Goal: Information Seeking & Learning: Understand process/instructions

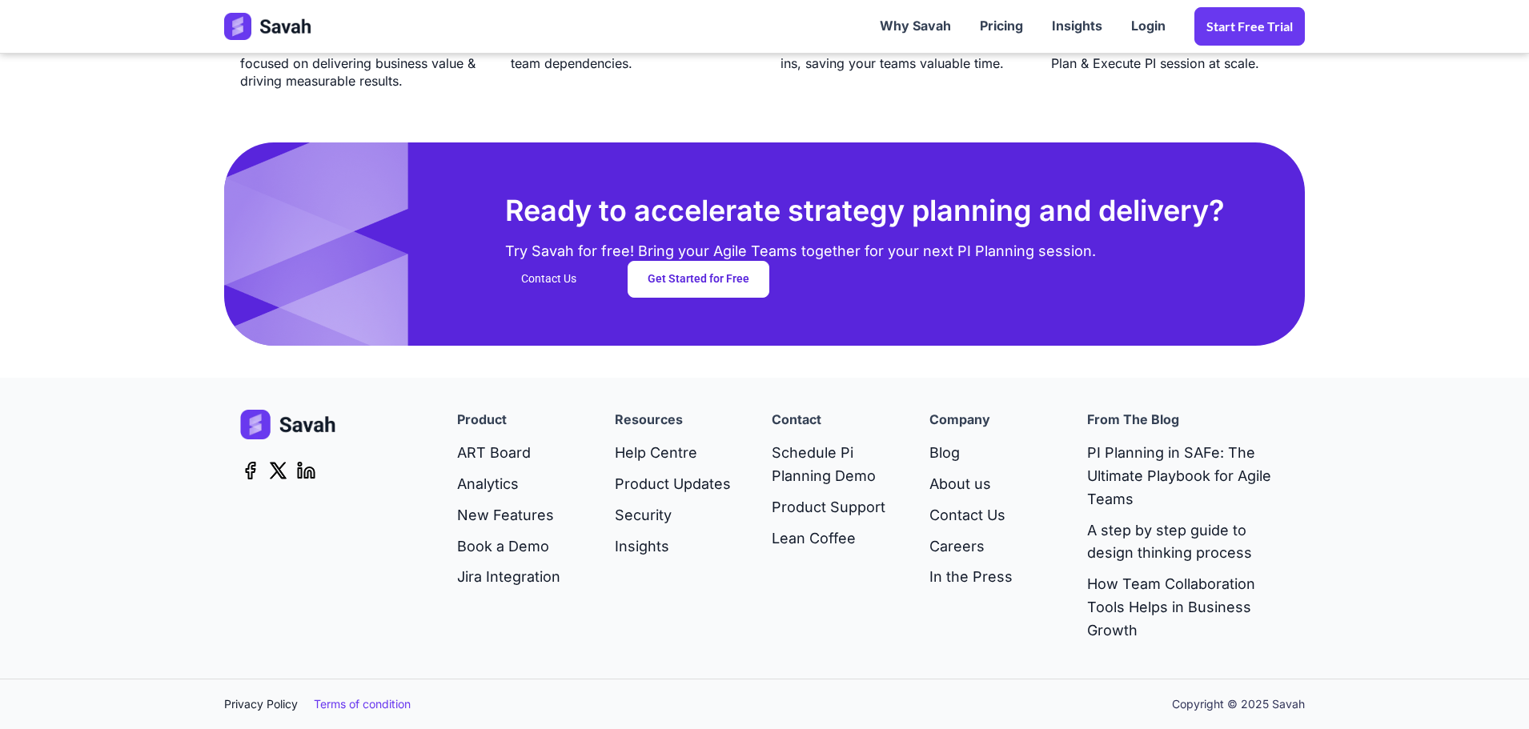
drag, startPoint x: 383, startPoint y: 707, endPoint x: 355, endPoint y: 703, distance: 28.3
click at [383, 707] on link "Terms of condition" at bounding box center [370, 705] width 113 height 18
click at [283, 696] on link "Privacy Policy" at bounding box center [269, 705] width 90 height 18
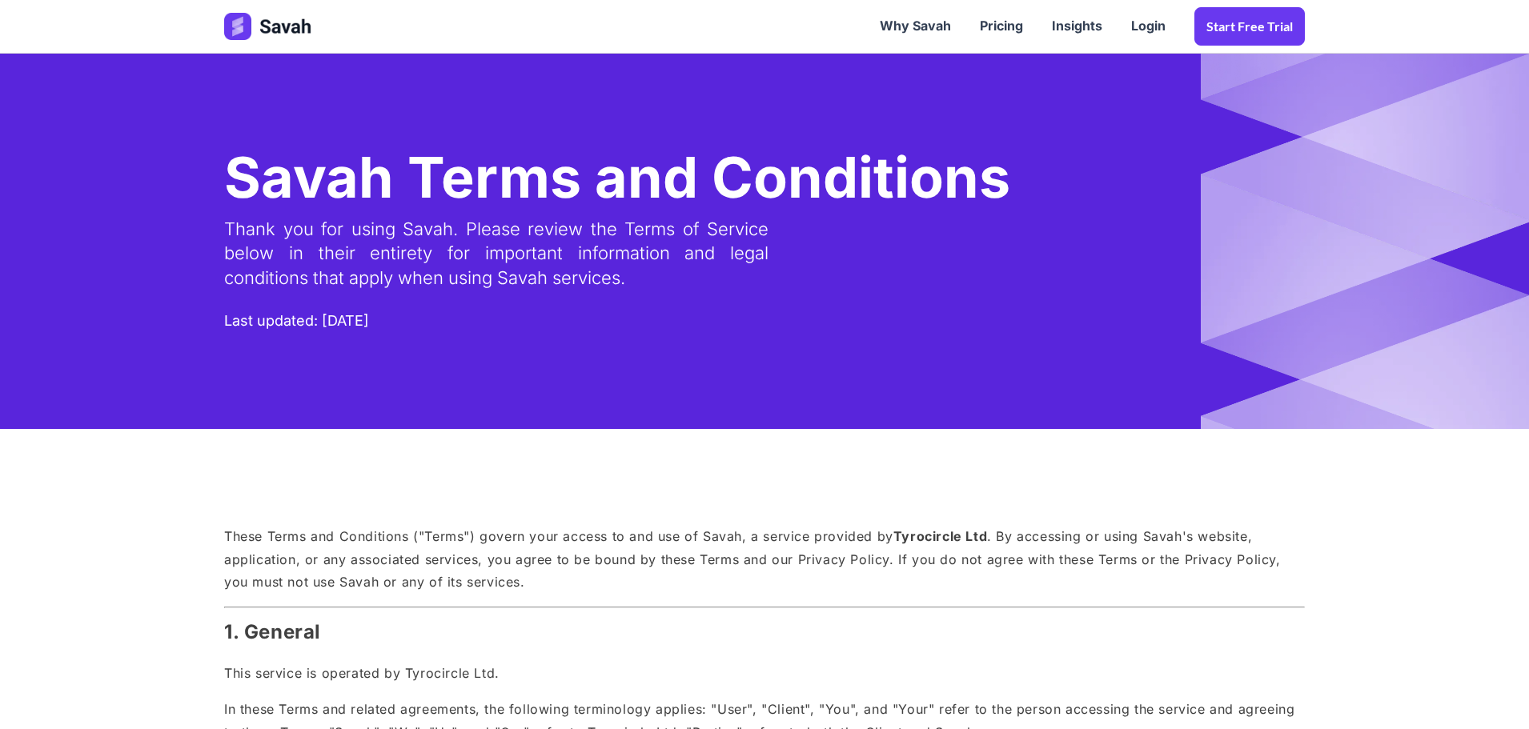
click at [359, 320] on div "Last updated: [DATE]" at bounding box center [296, 321] width 145 height 23
click at [359, 320] on div "Last updated: 10th April 2025" at bounding box center [296, 321] width 145 height 23
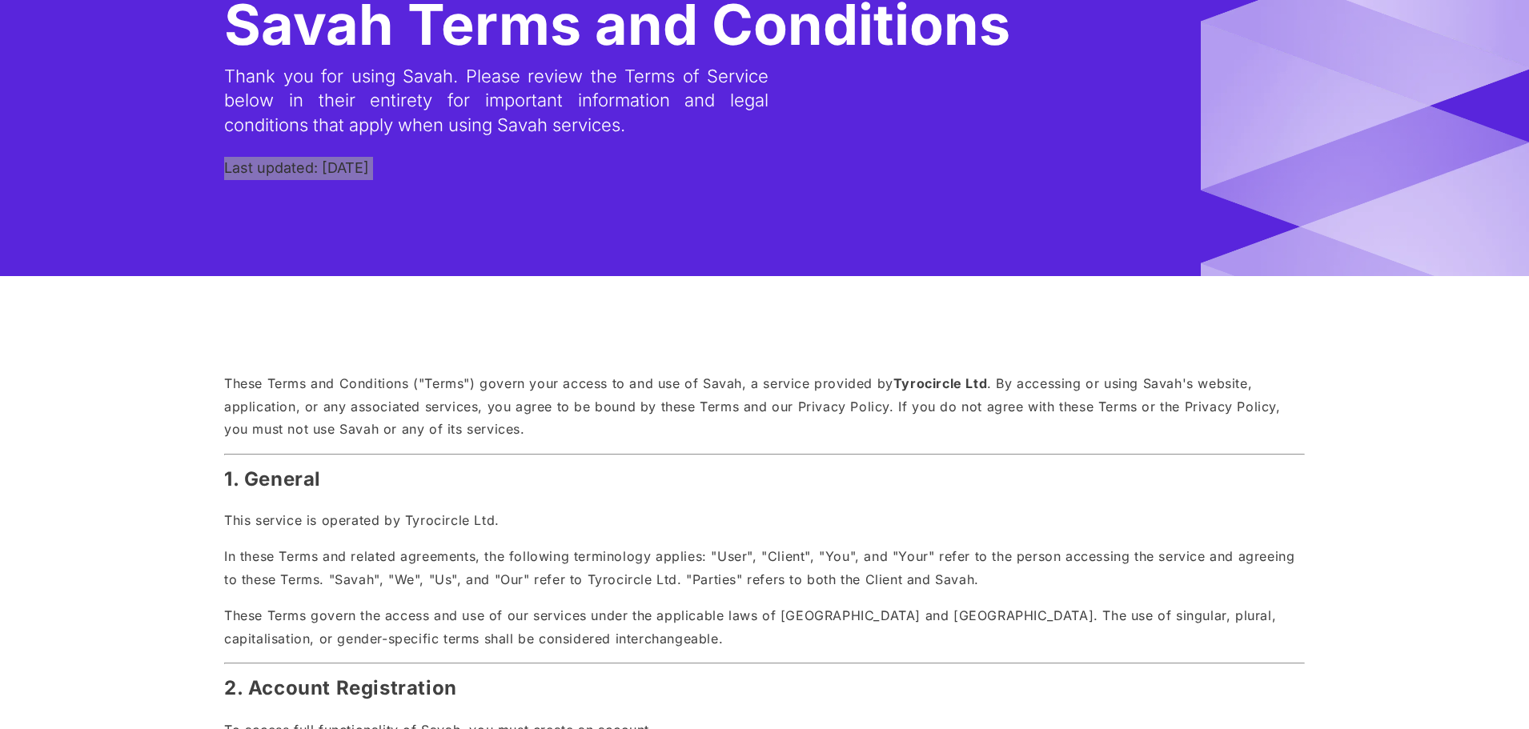
scroll to position [160, 0]
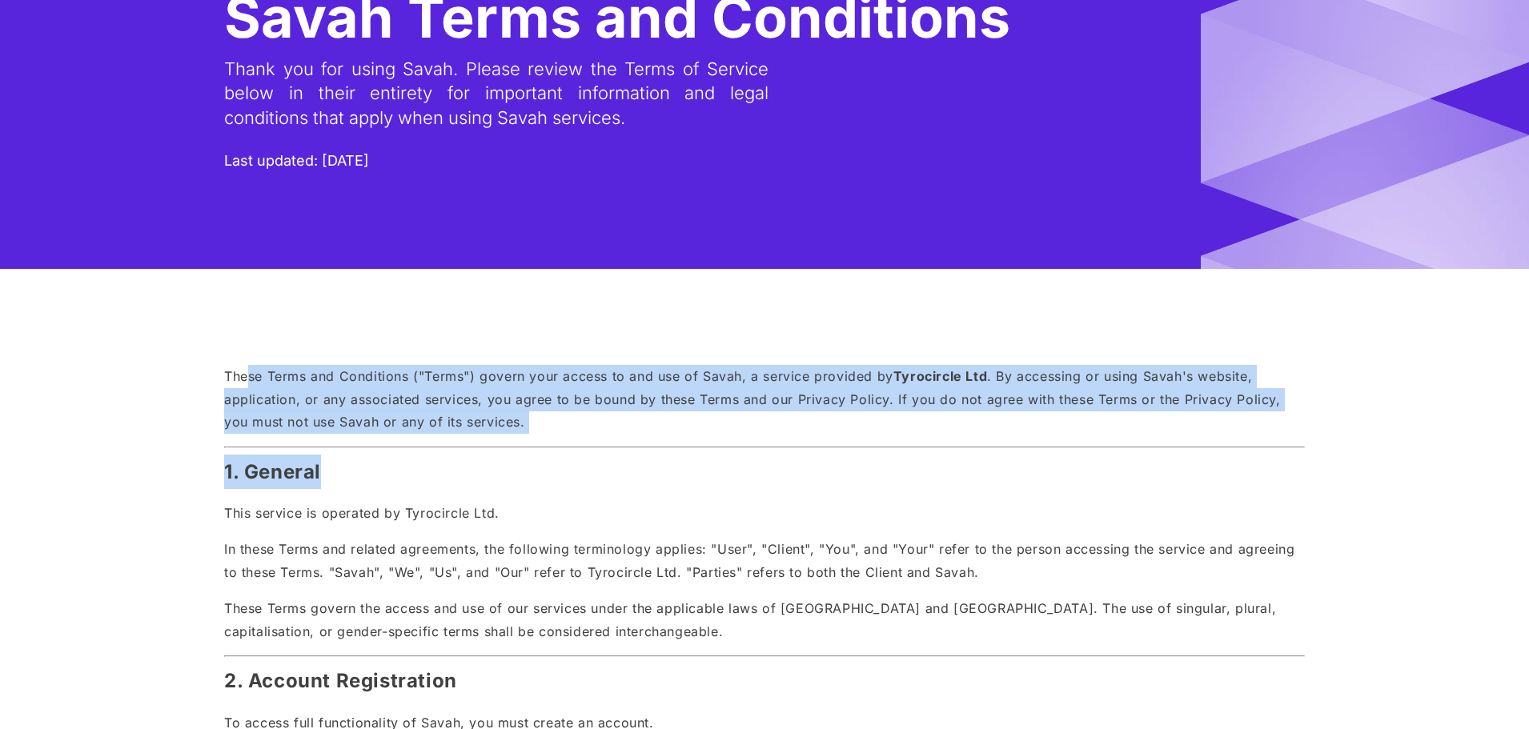
drag, startPoint x: 248, startPoint y: 380, endPoint x: 277, endPoint y: 411, distance: 42.5
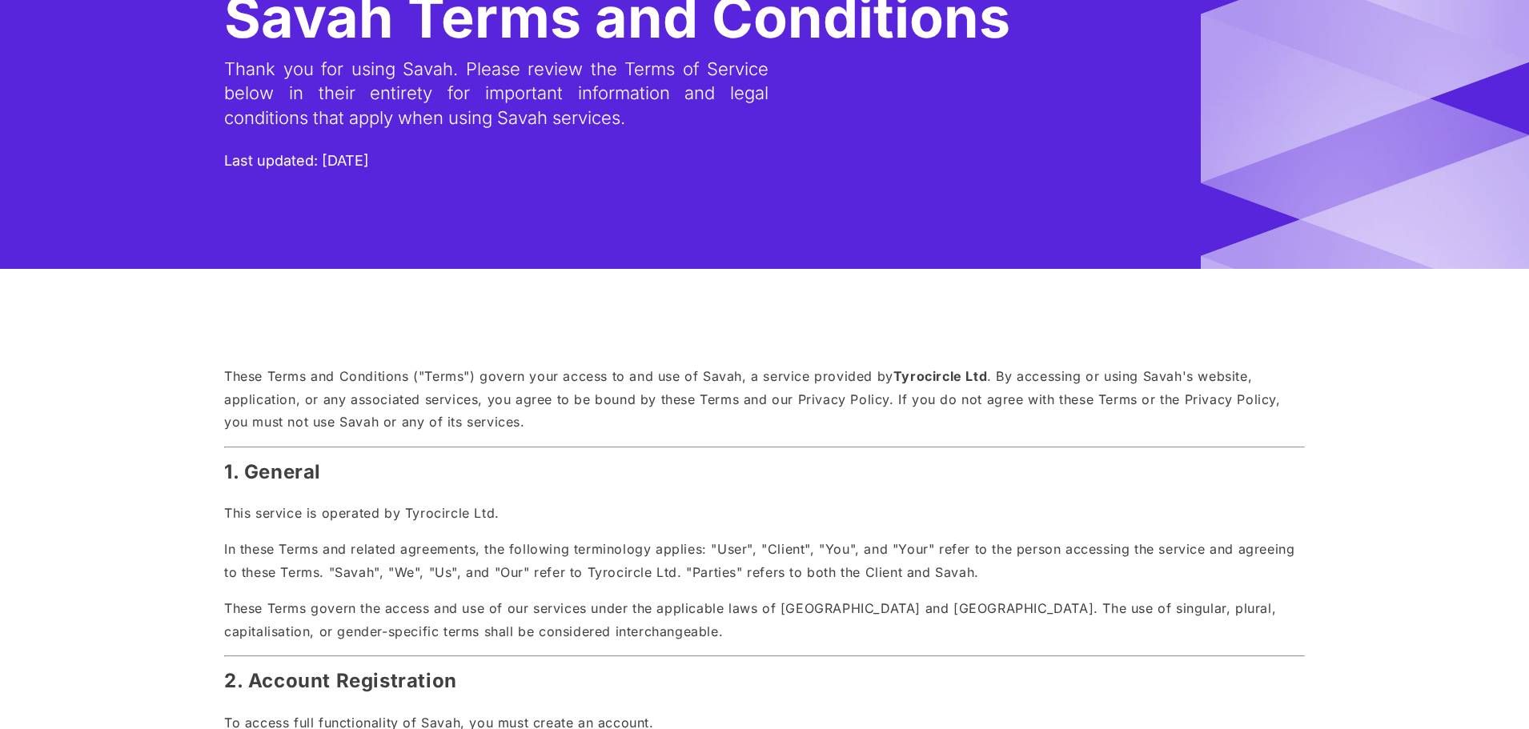
click at [227, 374] on p "These Terms and Conditions ("Terms") govern your access to and use of Savah, a …" at bounding box center [764, 399] width 1081 height 69
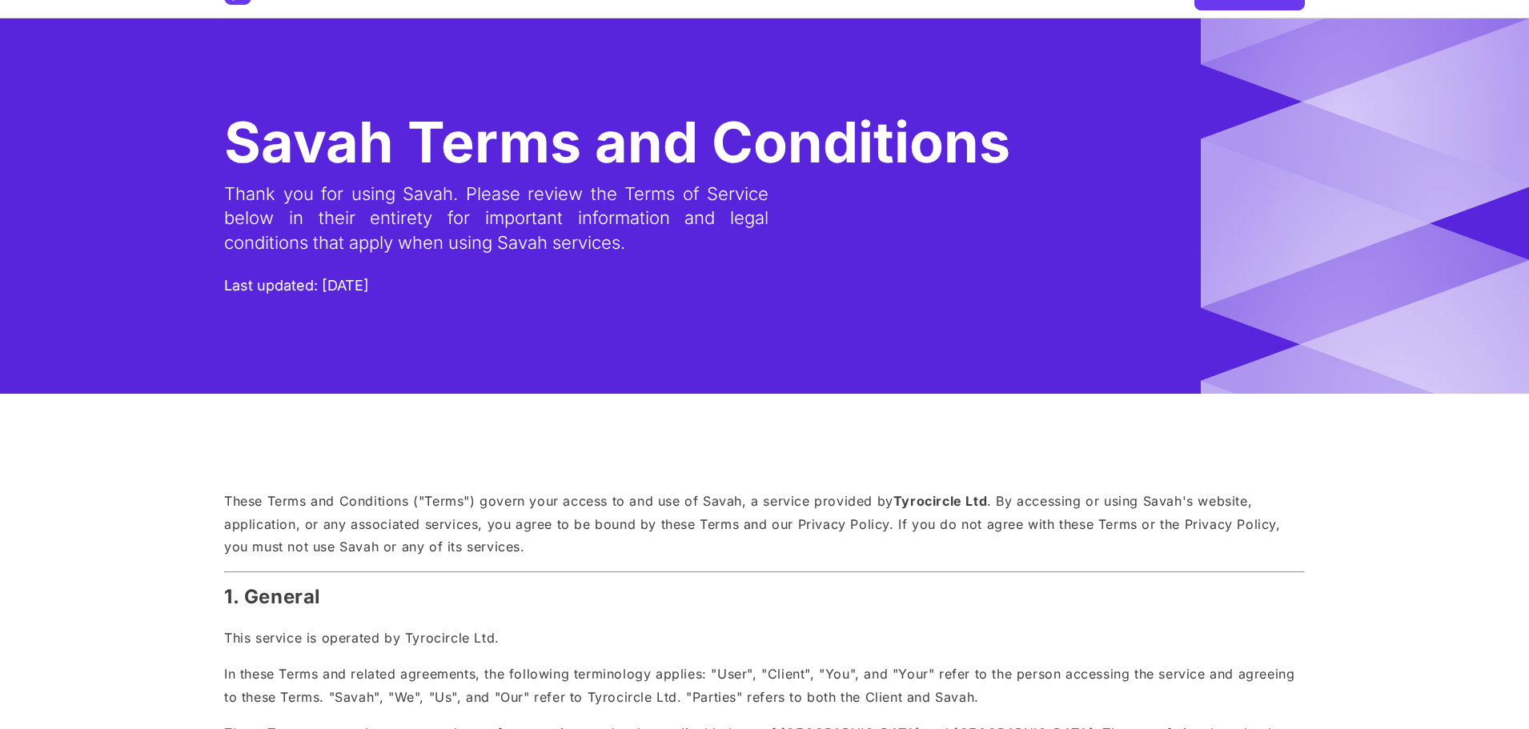
scroll to position [0, 0]
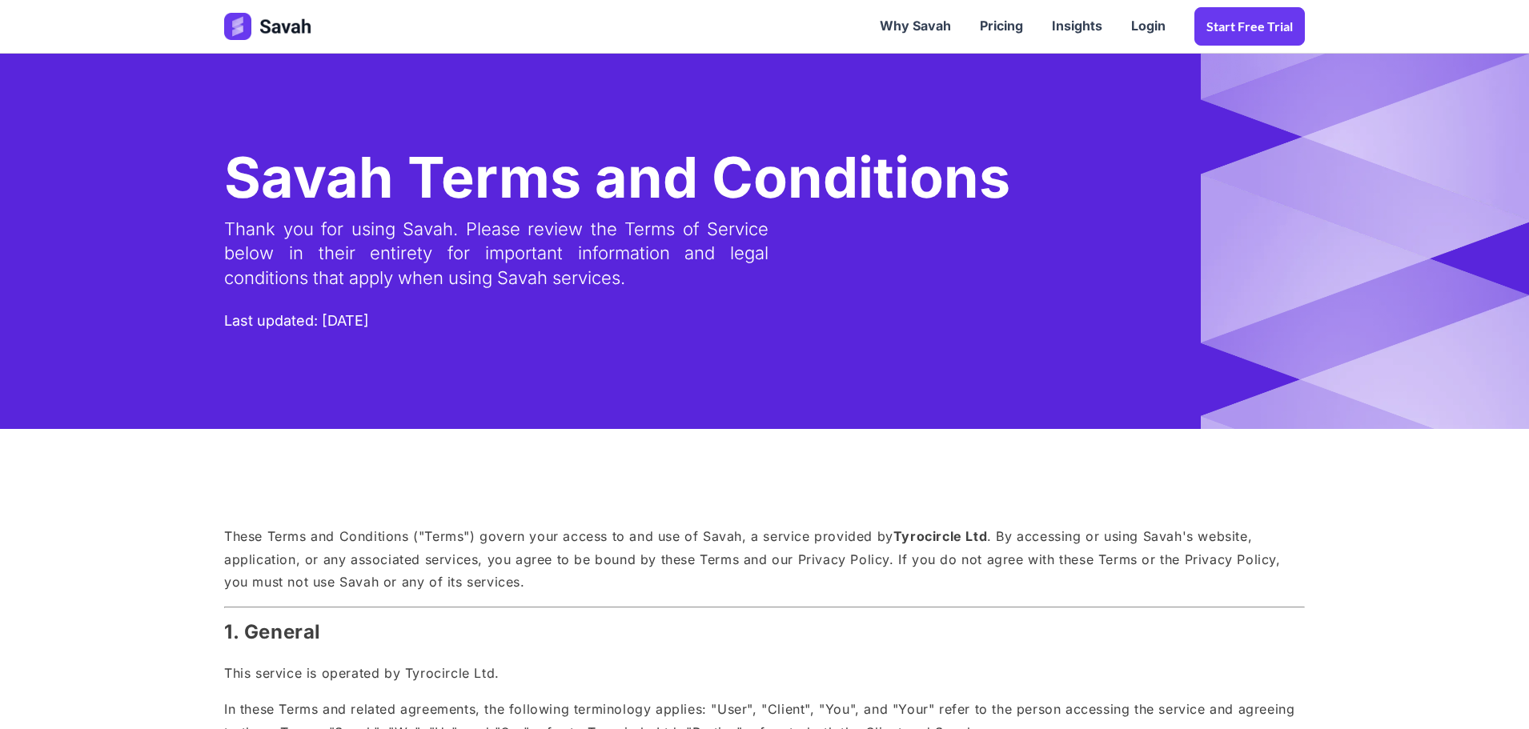
click at [390, 190] on div "Savah Terms and Conditions" at bounding box center [617, 178] width 786 height 72
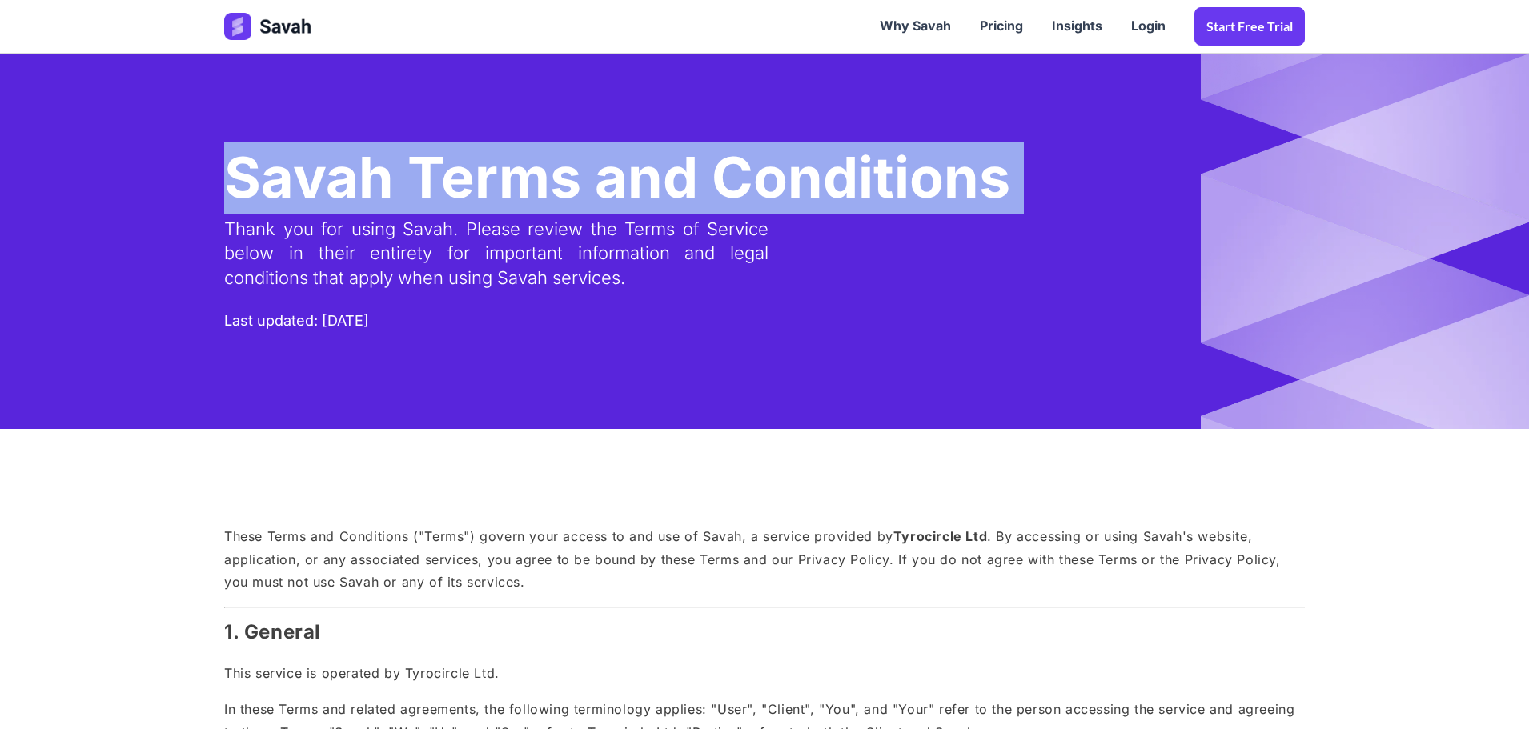
click at [390, 190] on div "Savah Terms and Conditions" at bounding box center [617, 178] width 786 height 72
copy div "Savah Terms and Conditions"
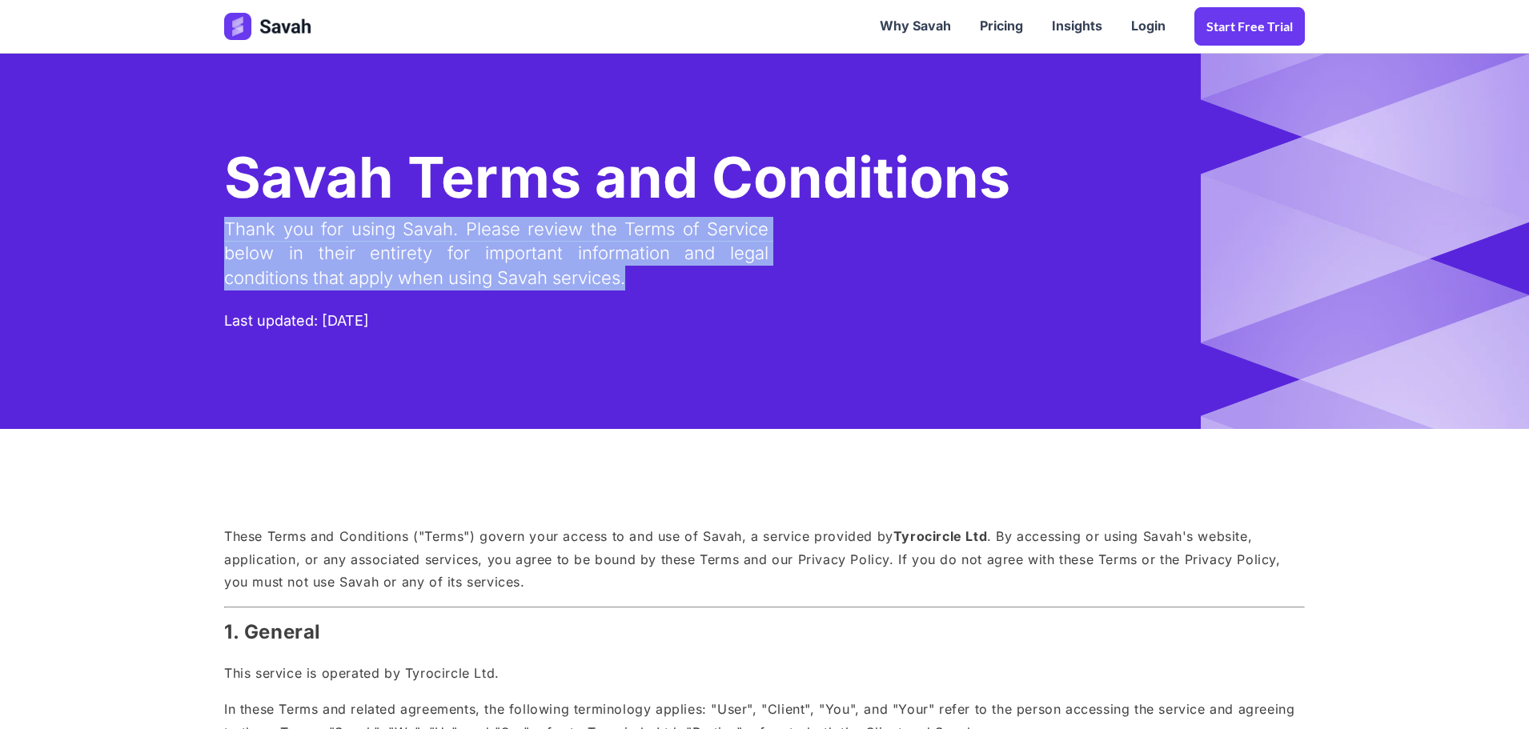
drag, startPoint x: 636, startPoint y: 275, endPoint x: 223, endPoint y: 231, distance: 414.6
click at [223, 231] on div "Savah Terms and Conditions Thank you for using Savah. Please review the Terms o…" at bounding box center [764, 241] width 1113 height 375
copy div "Thank you for using Savah. Please review the Terms of Service below in their en…"
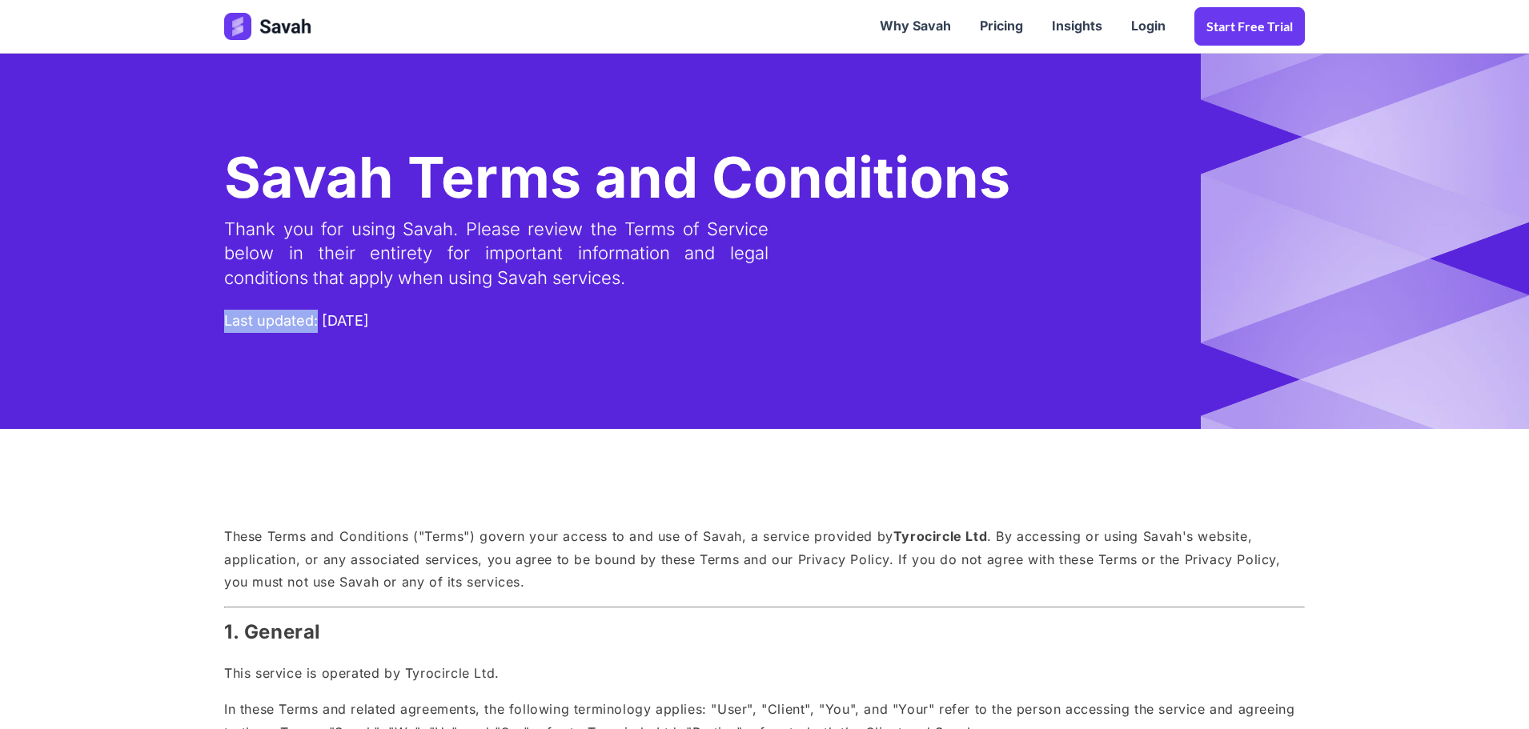
drag, startPoint x: 316, startPoint y: 321, endPoint x: 219, endPoint y: 319, distance: 97.7
click at [219, 319] on div "Savah Terms and Conditions Thank you for using Savah. Please review the Terms o…" at bounding box center [764, 241] width 1113 height 375
copy div "Last updated:"
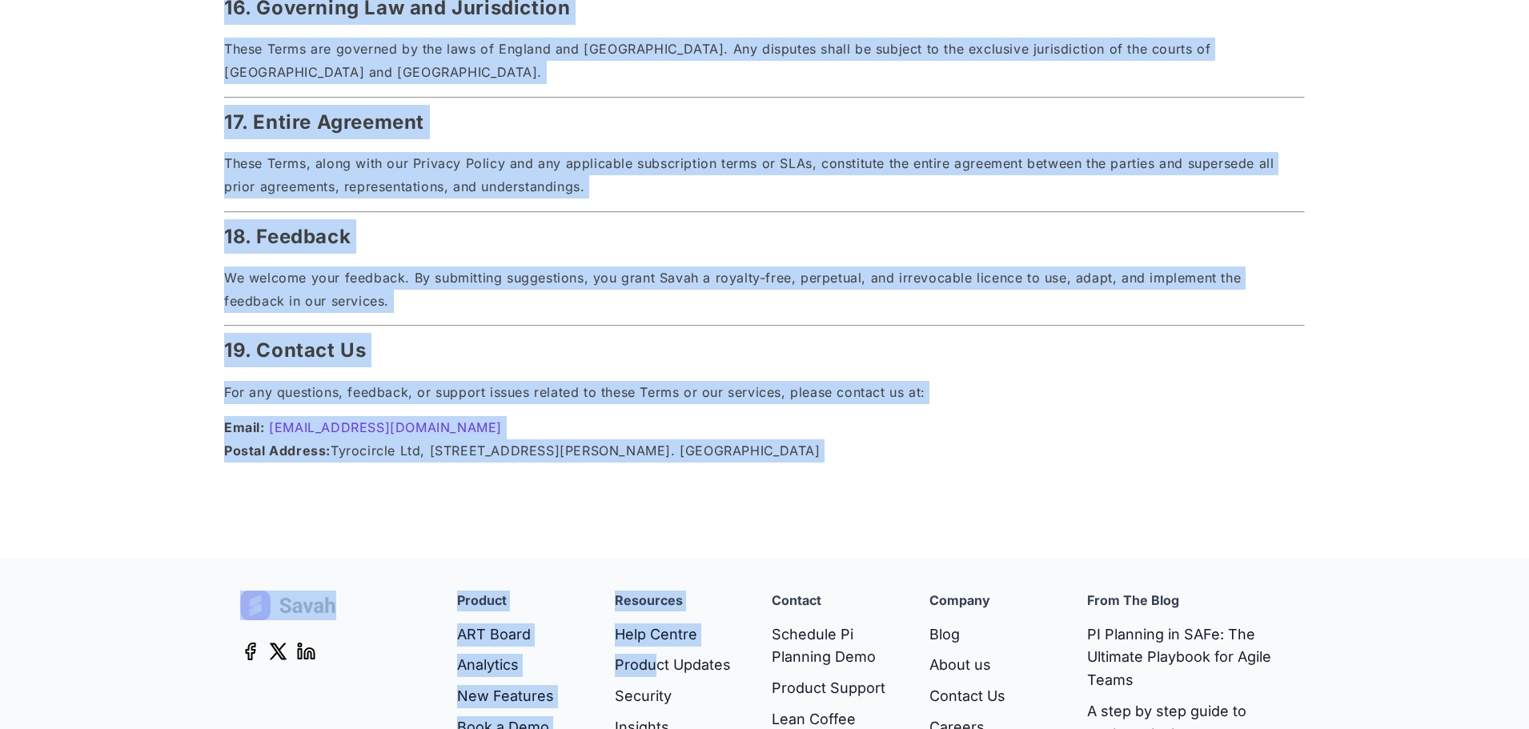
scroll to position [3362, 0]
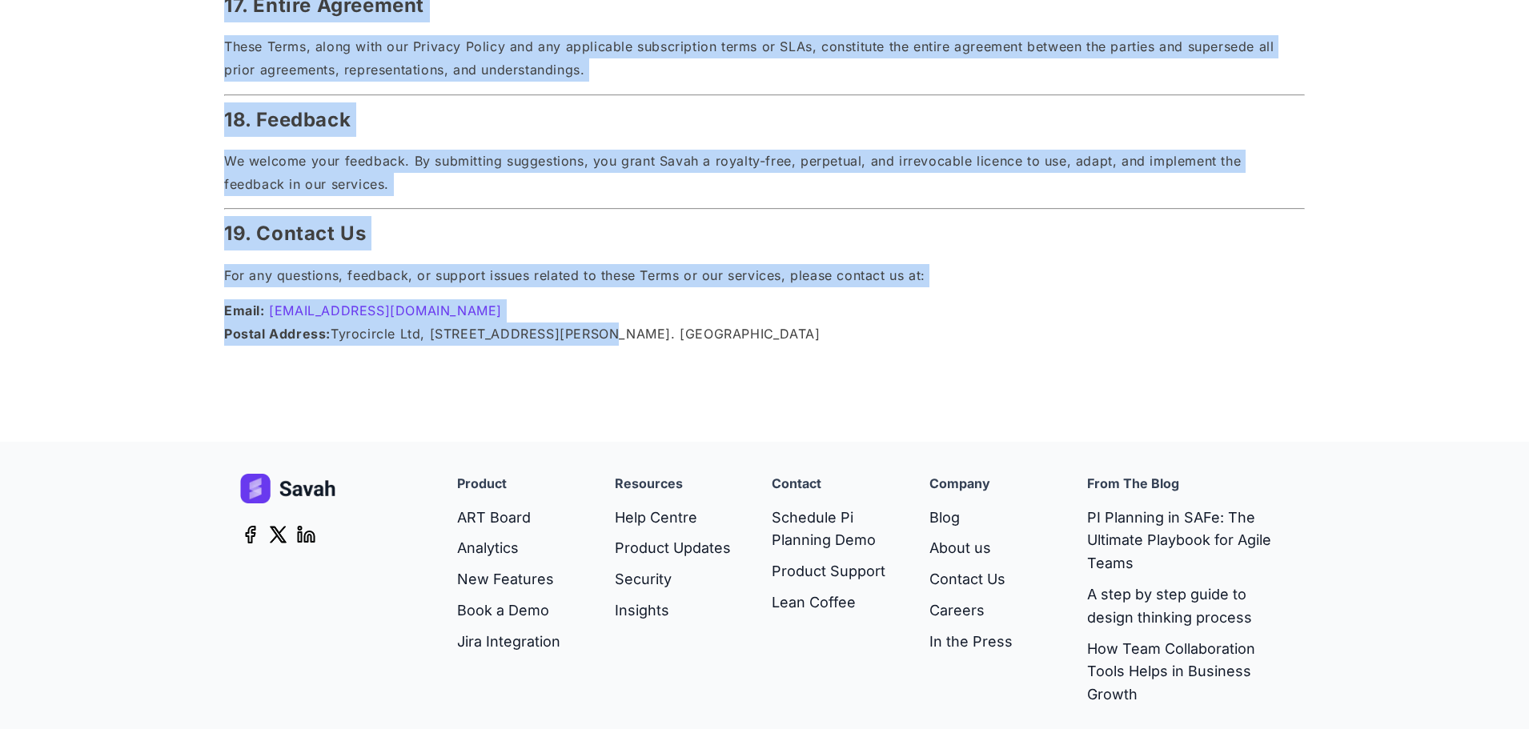
drag, startPoint x: 223, startPoint y: 371, endPoint x: 584, endPoint y: 318, distance: 364.9
copy div "These Terms and Conditions ("Terms") govern your access to and use of Savah, a …"
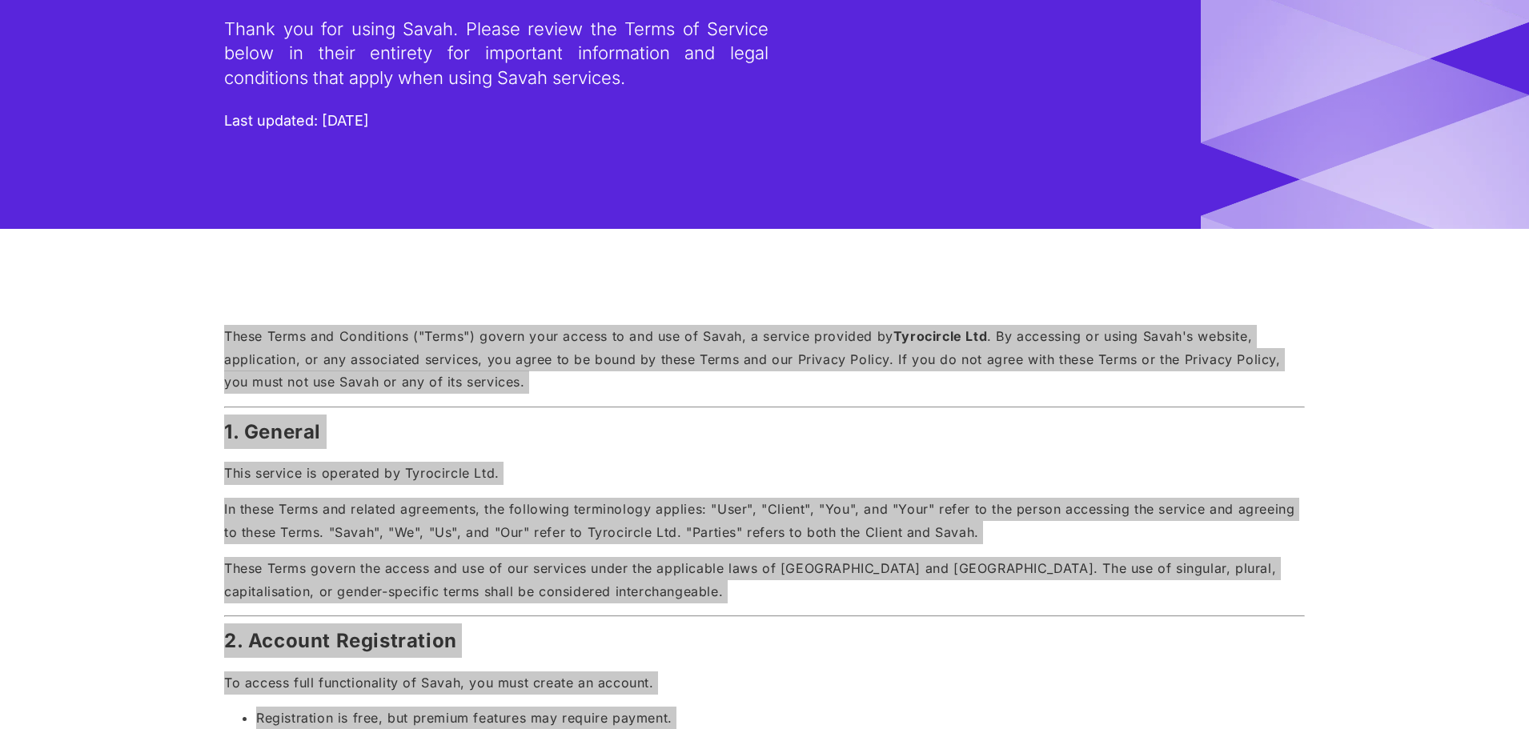
scroll to position [0, 0]
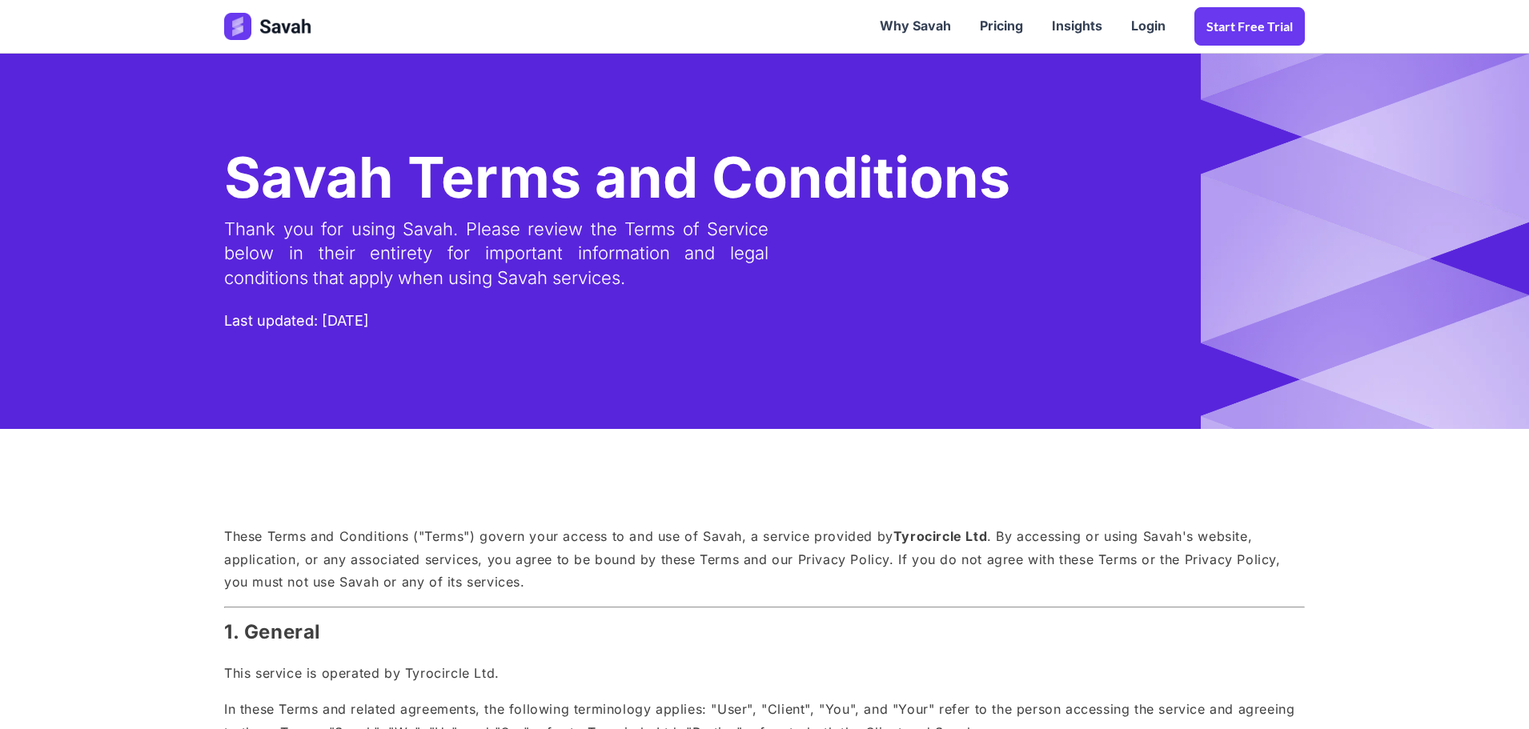
click at [395, 175] on div "Savah Terms and Conditions" at bounding box center [617, 178] width 786 height 72
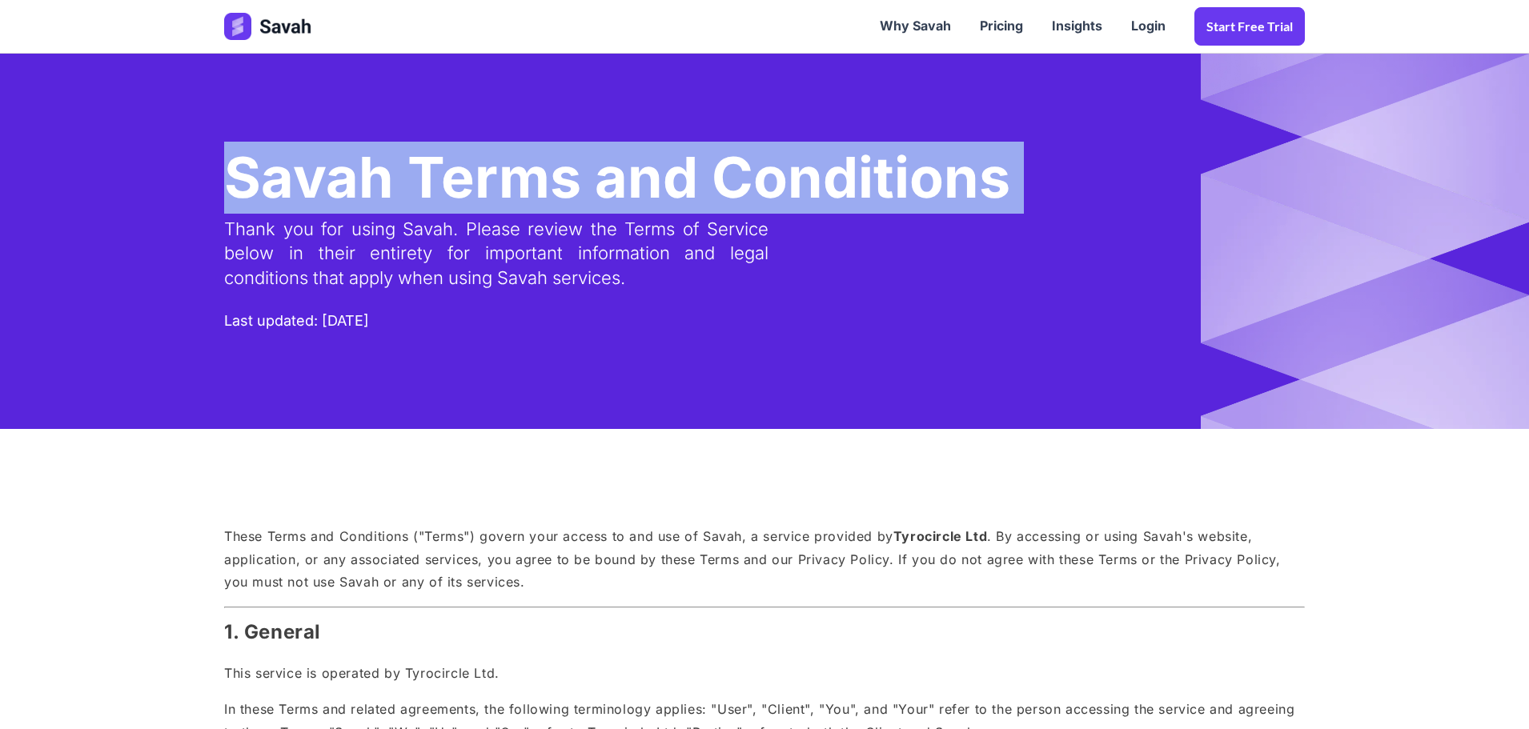
click at [395, 175] on div "Savah Terms and Conditions" at bounding box center [617, 178] width 786 height 72
copy div "Savah Terms and Conditions"
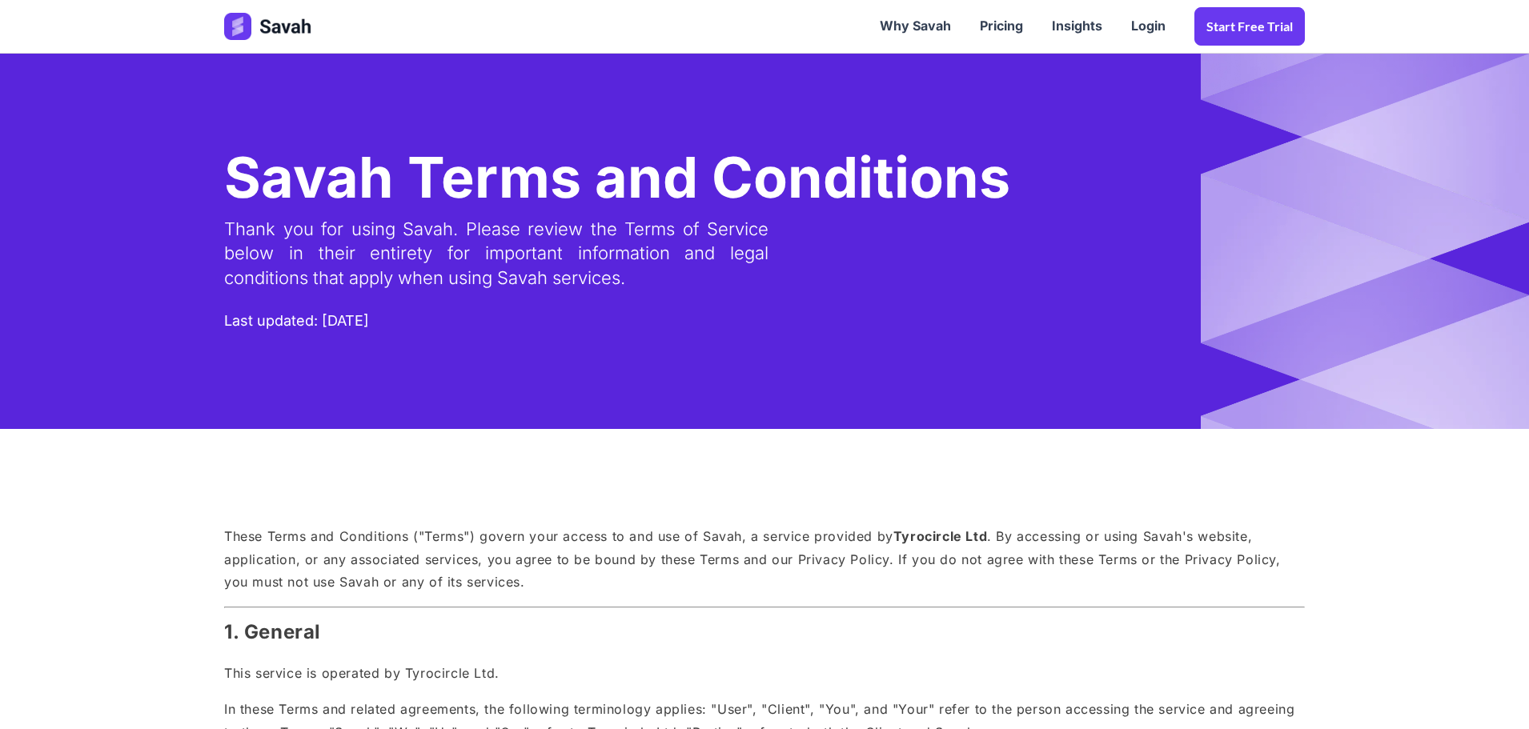
click at [405, 257] on div "Thank you for using Savah. Please review the Terms of Service below in their en…" at bounding box center [496, 254] width 544 height 112
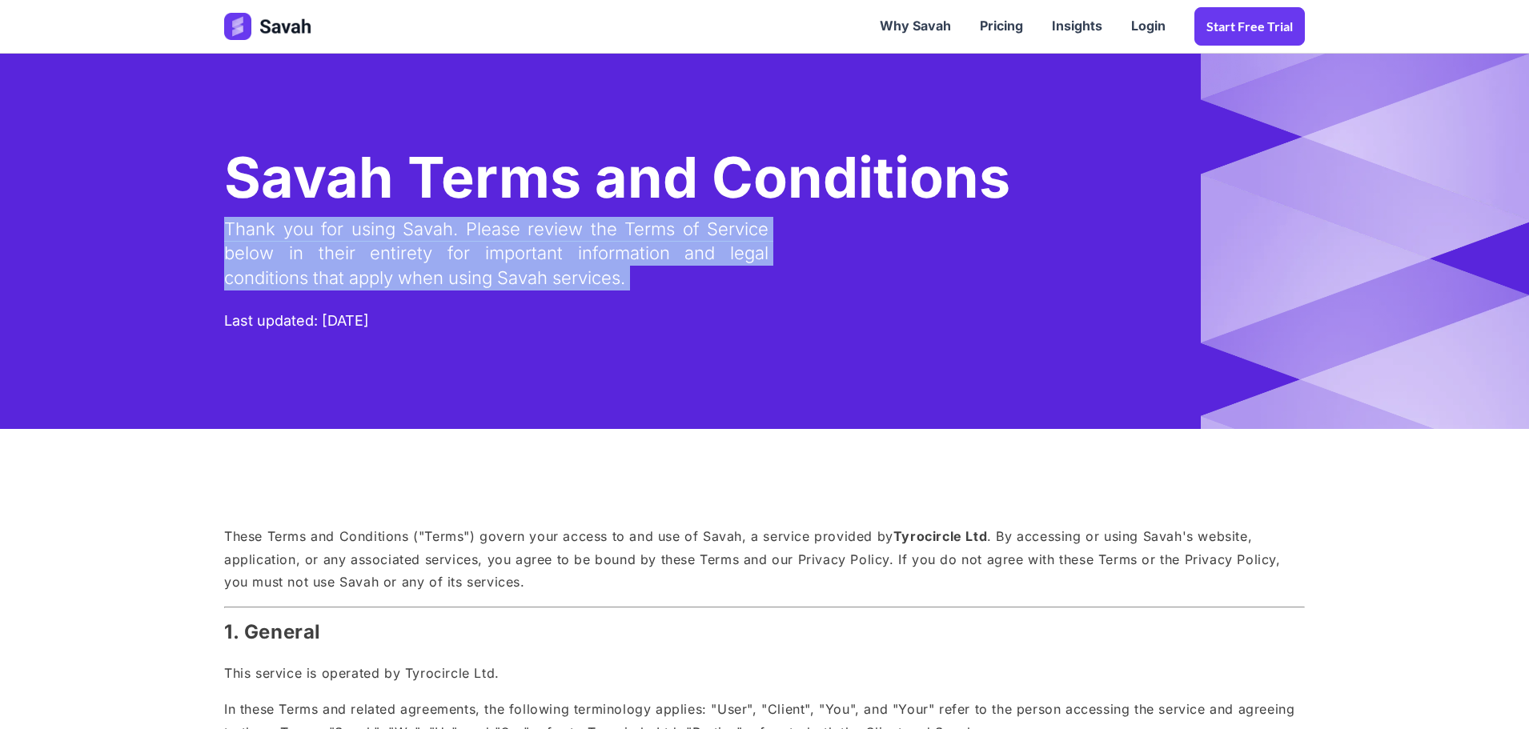
click at [405, 257] on div "Thank you for using Savah. Please review the Terms of Service below in their en…" at bounding box center [496, 254] width 544 height 112
copy div "Thank you for using Savah. Please review the Terms of Service below in their en…"
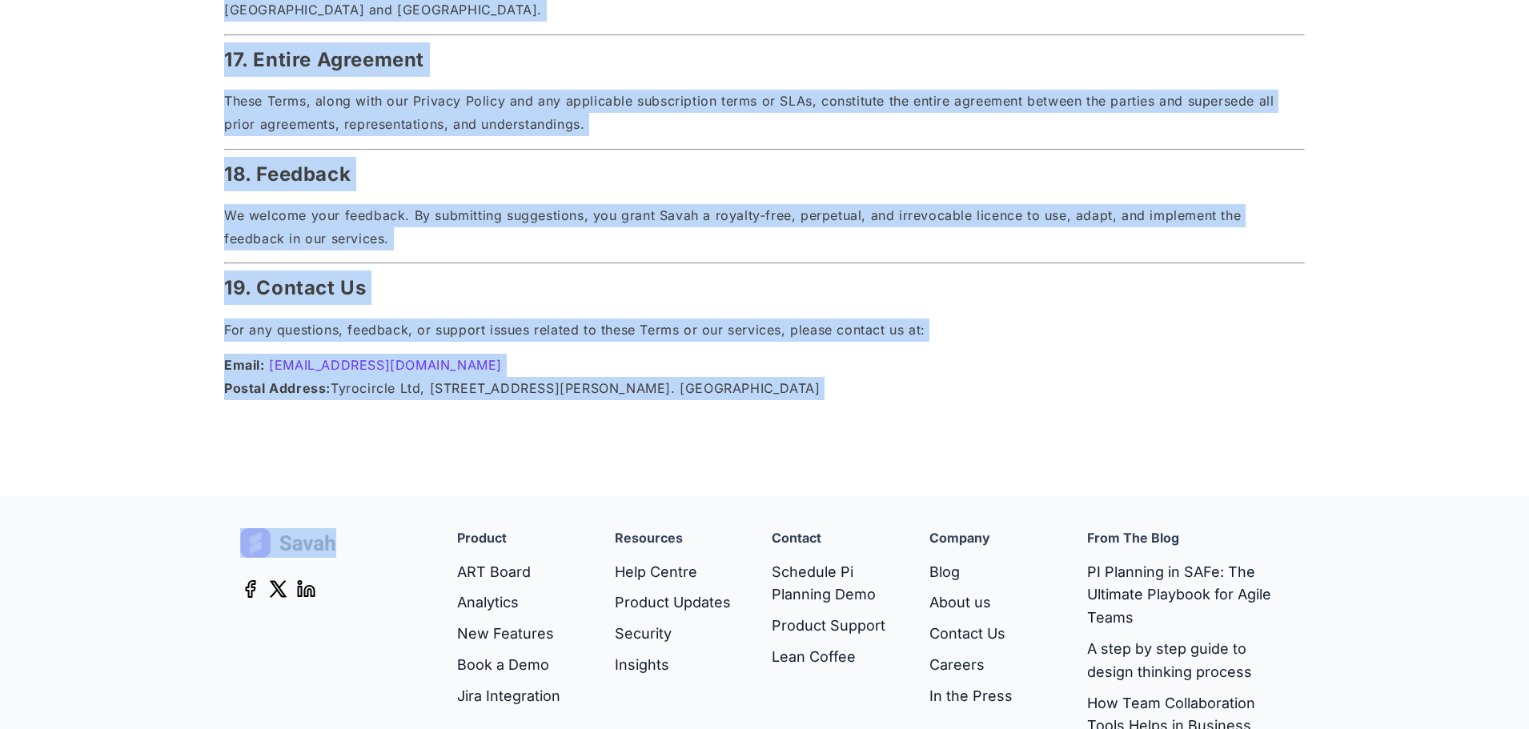
scroll to position [3403, 0]
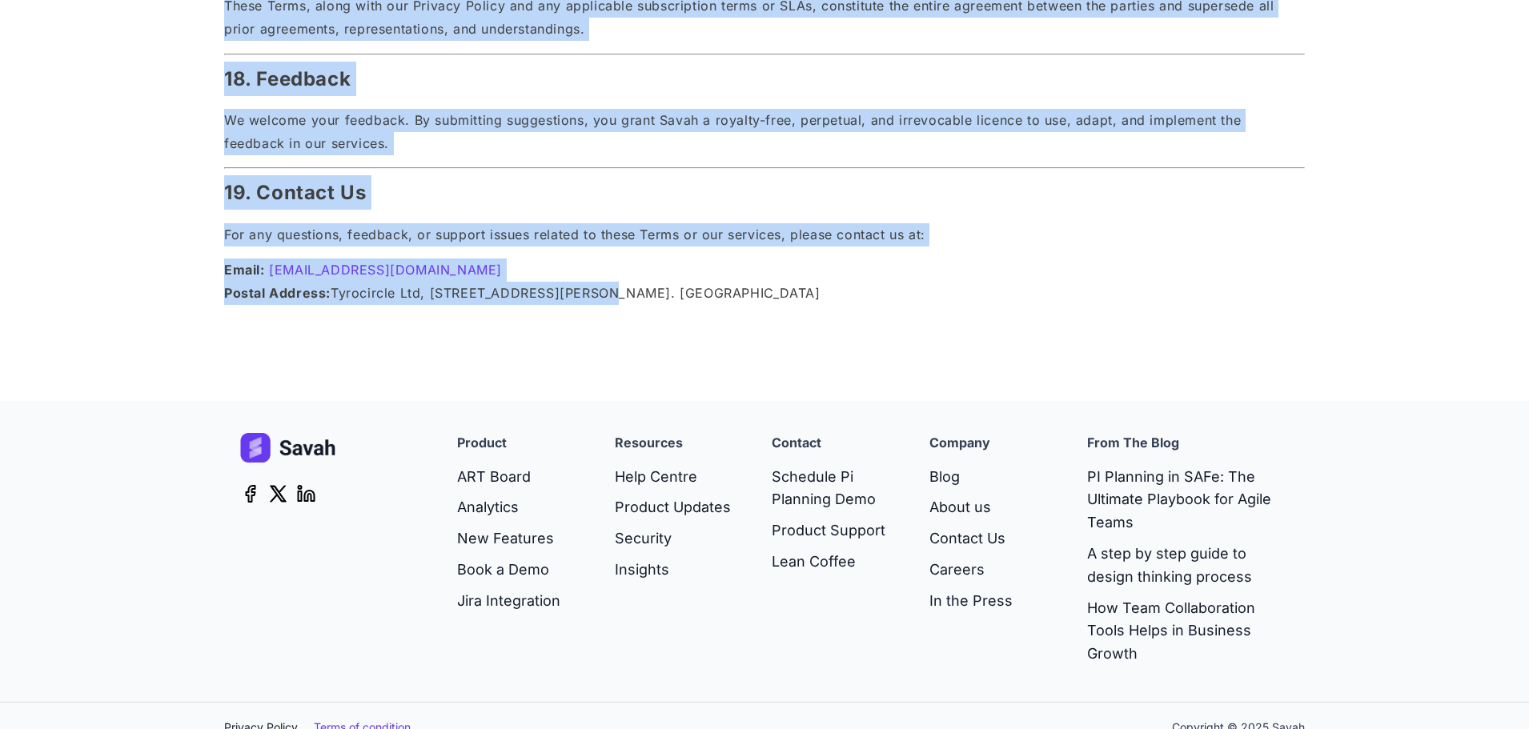
drag, startPoint x: 223, startPoint y: 297, endPoint x: 604, endPoint y: 287, distance: 382.0
copy div "These Terms and Conditions ("Terms") govern your access to and use of Savah, a …"
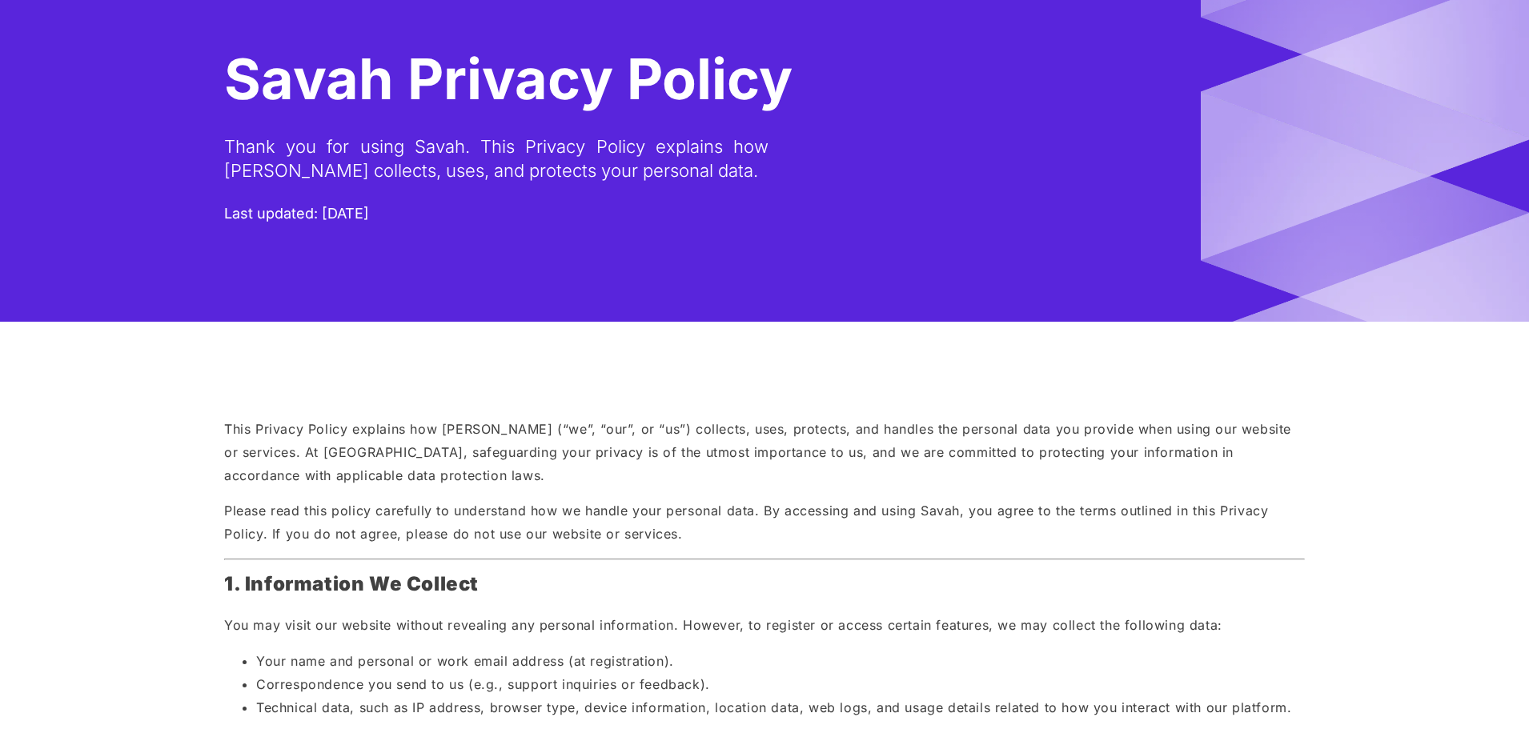
scroll to position [160, 0]
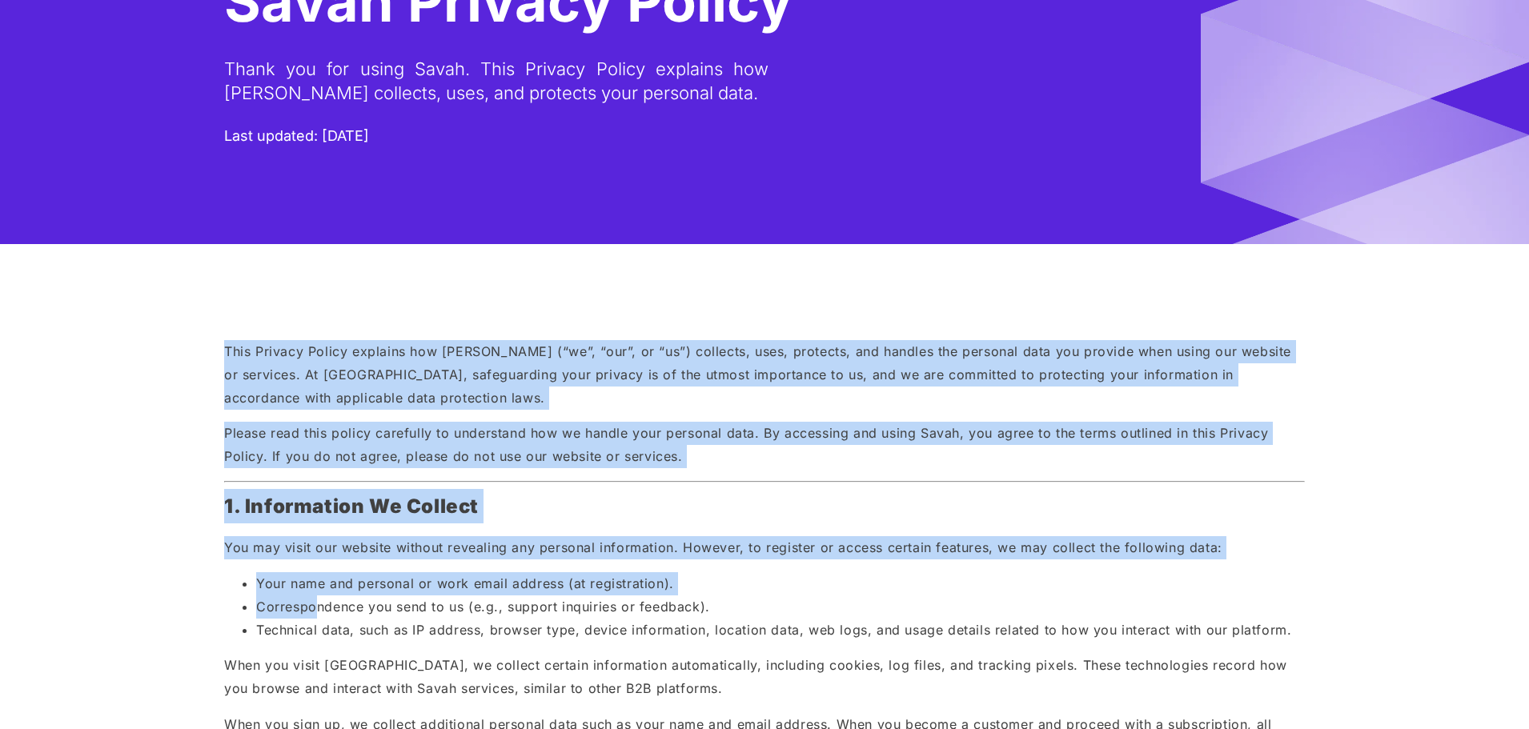
drag, startPoint x: 219, startPoint y: 345, endPoint x: 17, endPoint y: 453, distance: 229.6
click at [367, 348] on p "This Privacy Policy explains how Savah (“we”, “our”, or “us”) collects, uses, p…" at bounding box center [764, 374] width 1081 height 69
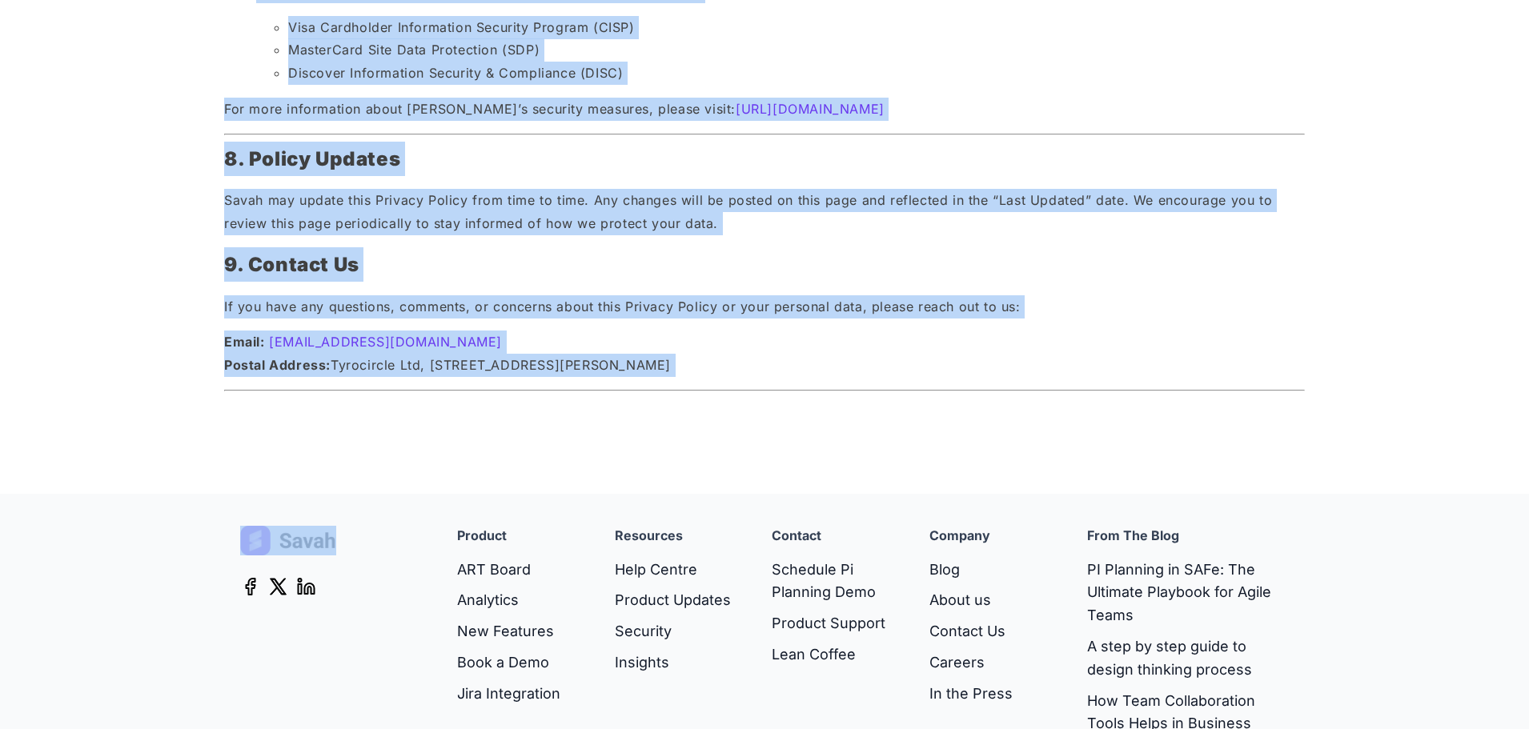
scroll to position [2606, 0]
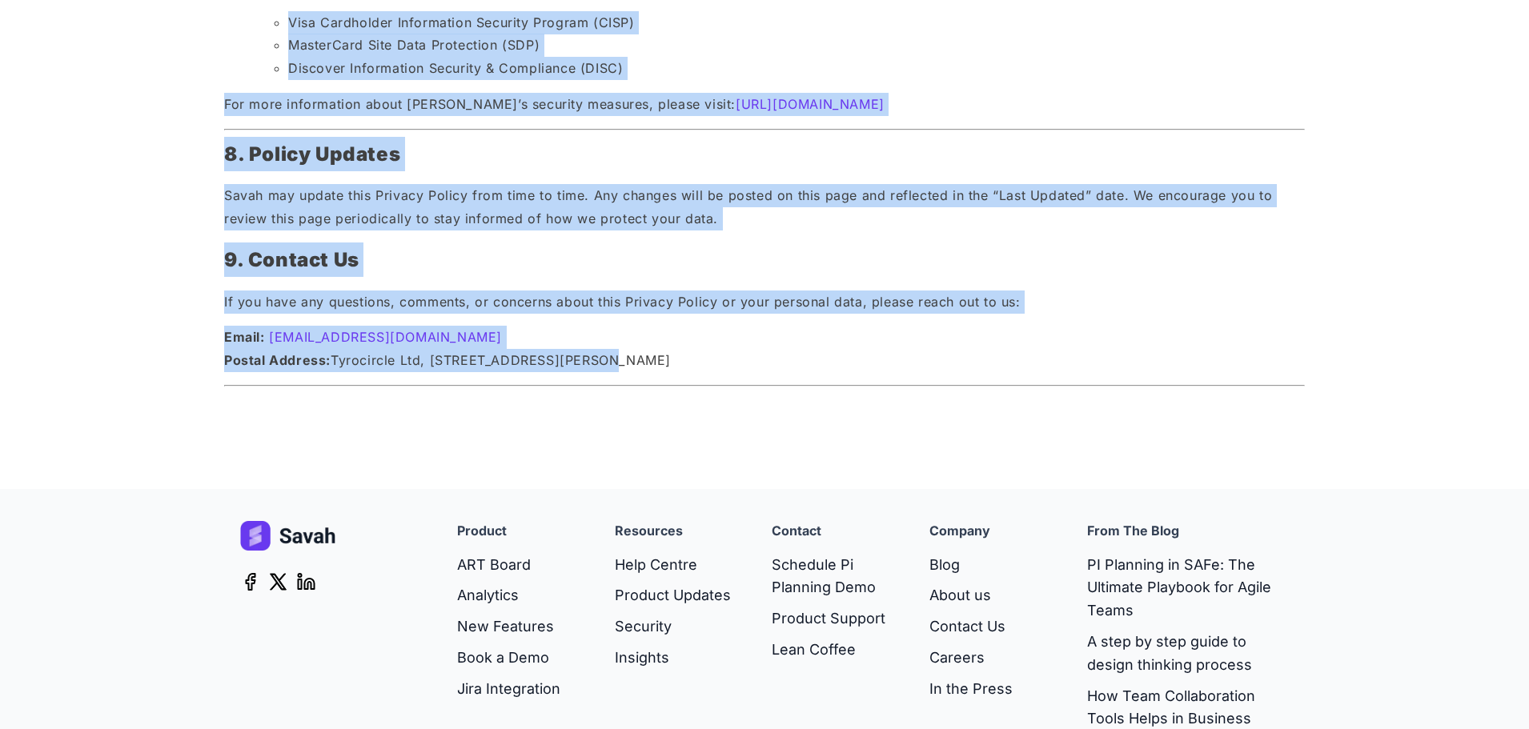
drag, startPoint x: 224, startPoint y: 343, endPoint x: 621, endPoint y: 347, distance: 397.1
copy div "This Privacy Policy explains how Savah (“we”, “our”, or “us”) collects, uses, p…"
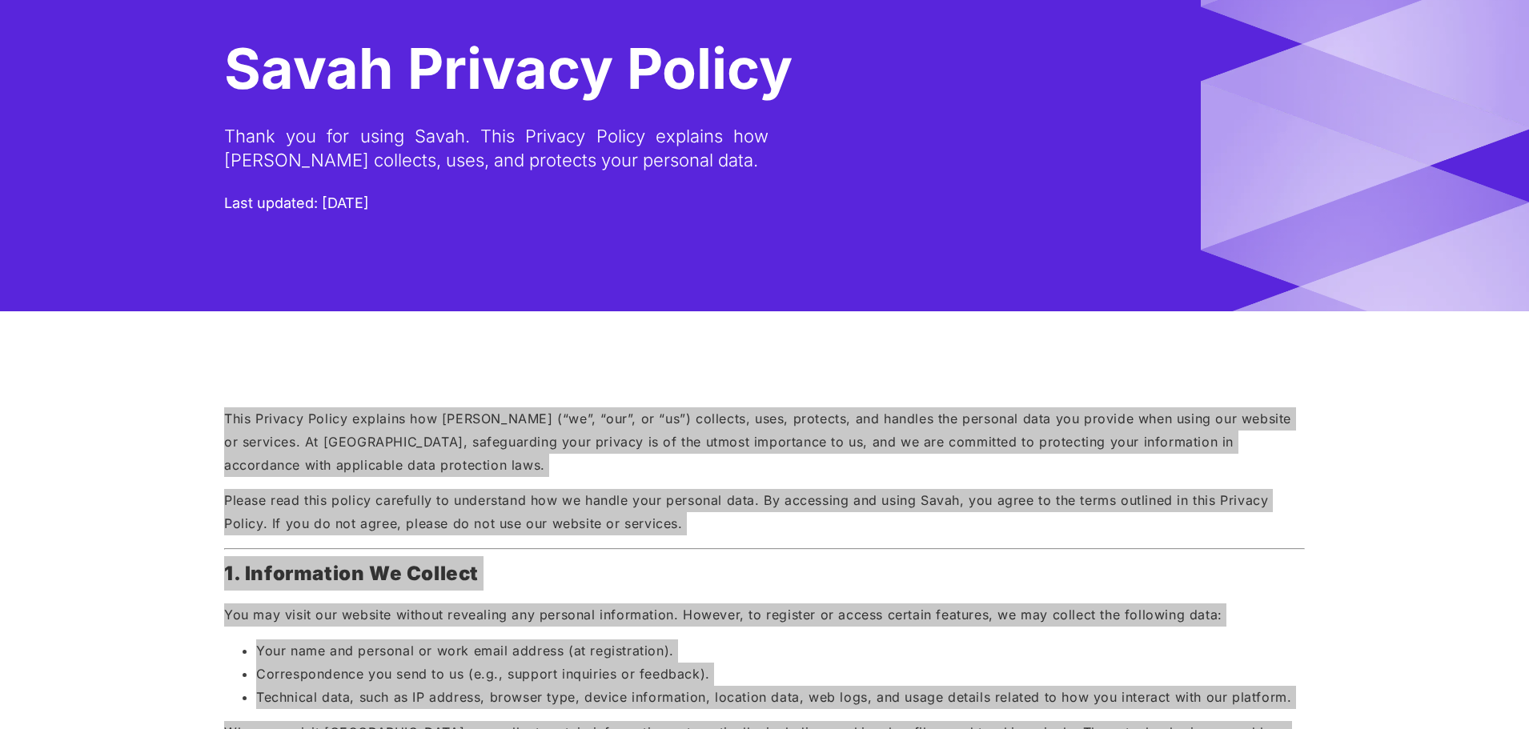
scroll to position [0, 0]
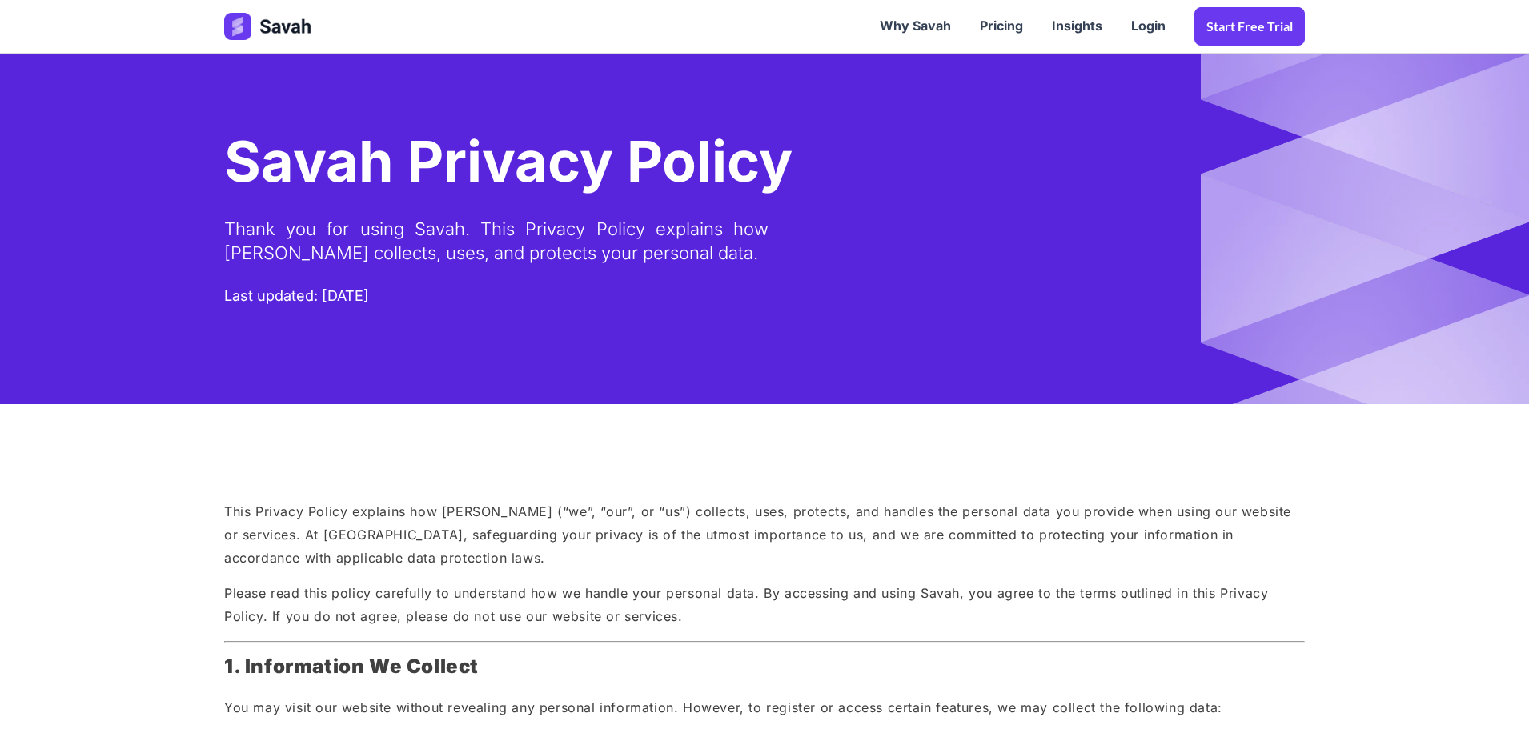
click at [451, 167] on h1 "Savah Privacy Policy" at bounding box center [508, 170] width 568 height 56
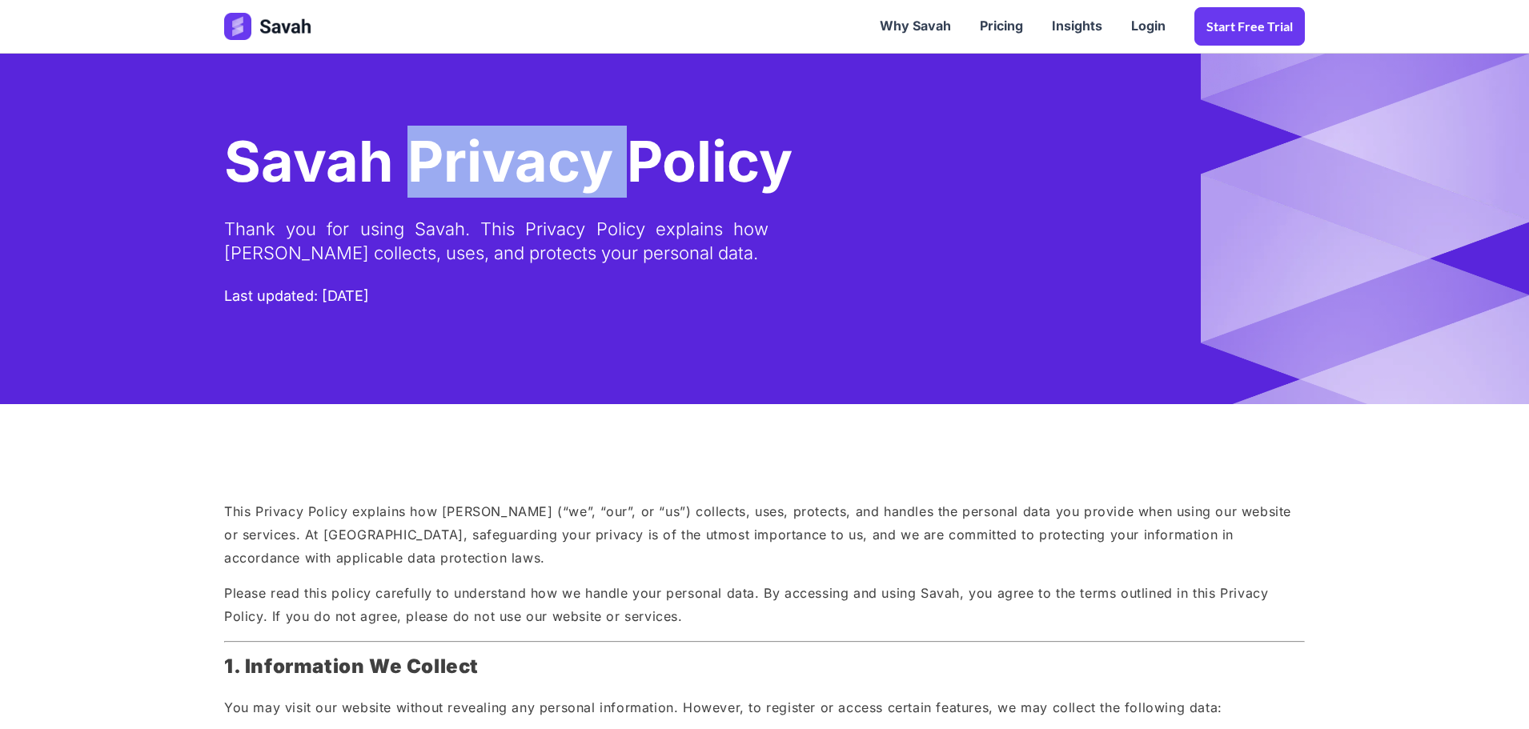
click at [451, 167] on h1 "Savah Privacy Policy" at bounding box center [508, 170] width 568 height 56
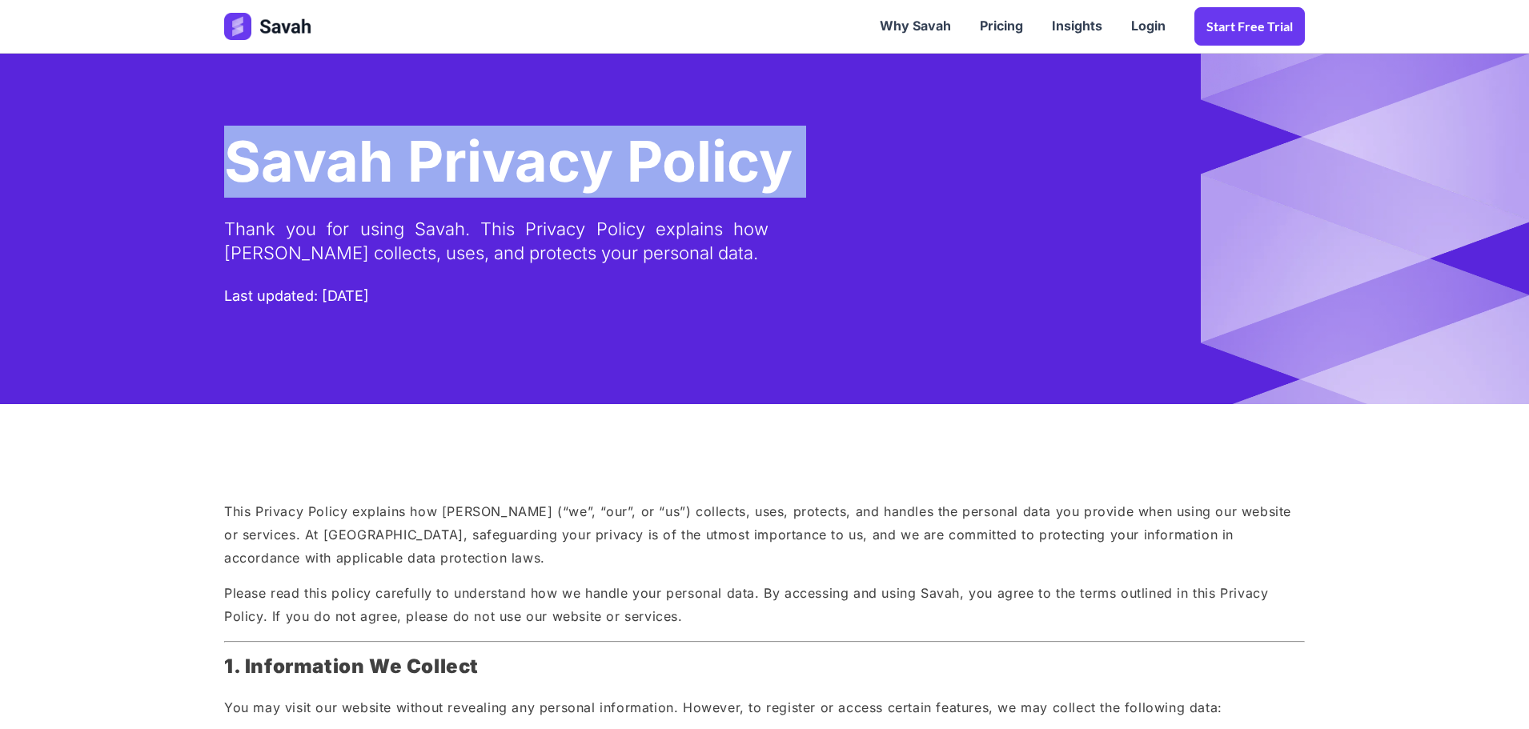
click at [451, 167] on h1 "Savah Privacy Policy" at bounding box center [508, 170] width 568 height 56
copy h1 "Savah Privacy Policy"
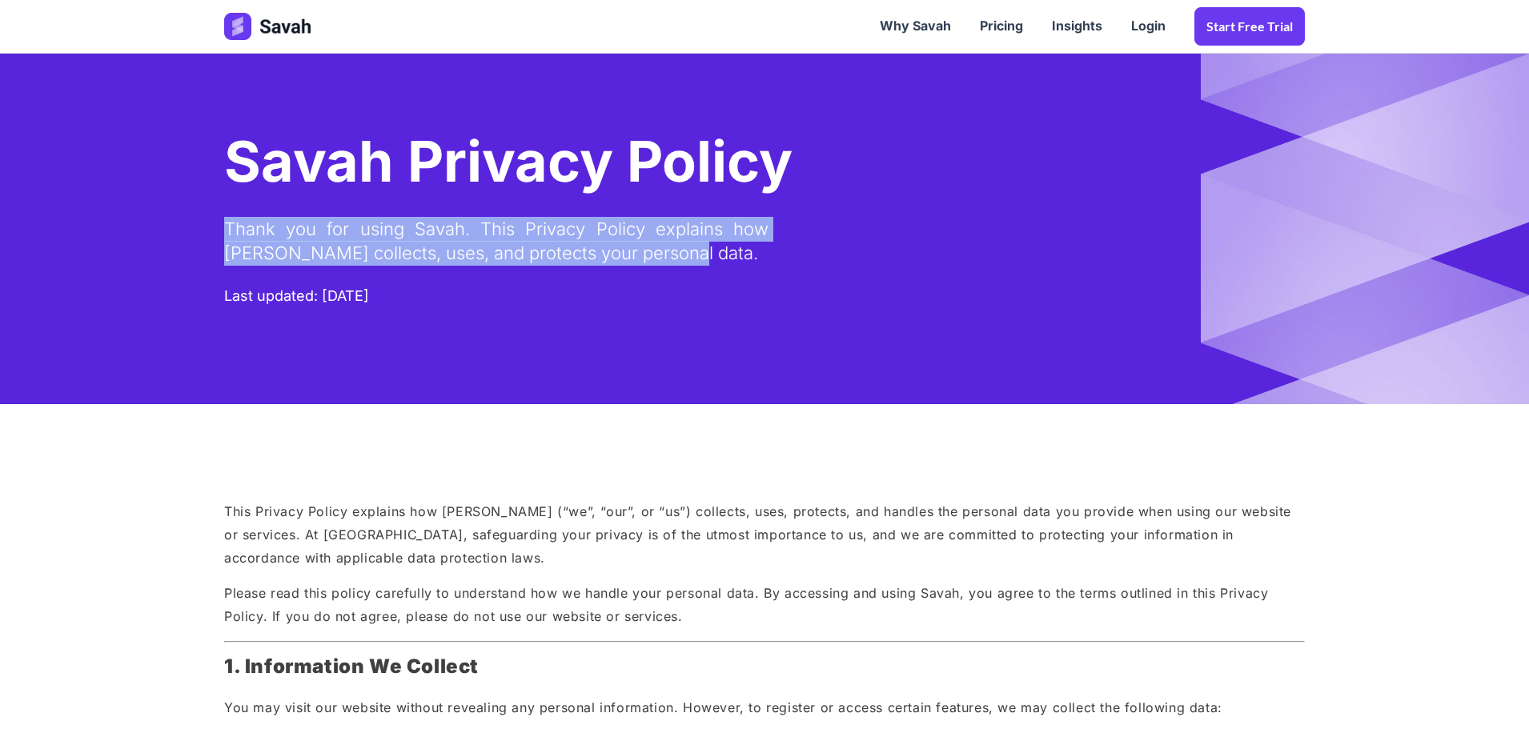
drag, startPoint x: 672, startPoint y: 258, endPoint x: 212, endPoint y: 229, distance: 461.2
click at [212, 229] on div "Savah Privacy Policy Thank you for using Savah. This Privacy Policy explains ho…" at bounding box center [764, 229] width 1113 height 351
copy div "Thank you for using Savah. This Privacy Policy explains how Savah collects, use…"
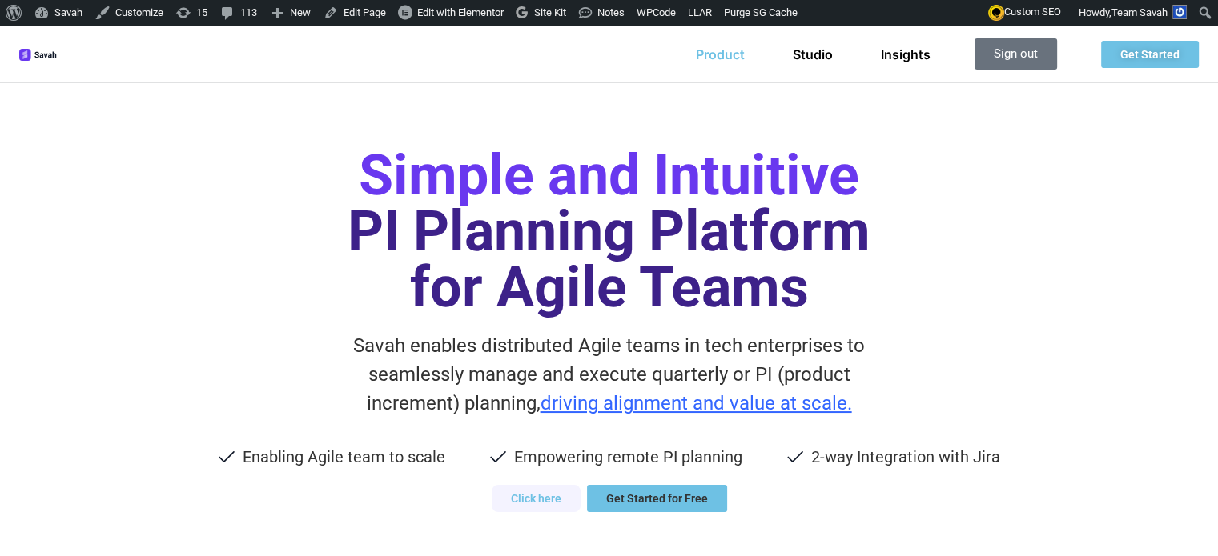
click at [716, 50] on link "Product" at bounding box center [720, 54] width 49 height 16
click at [813, 53] on link "Studio" at bounding box center [813, 54] width 40 height 16
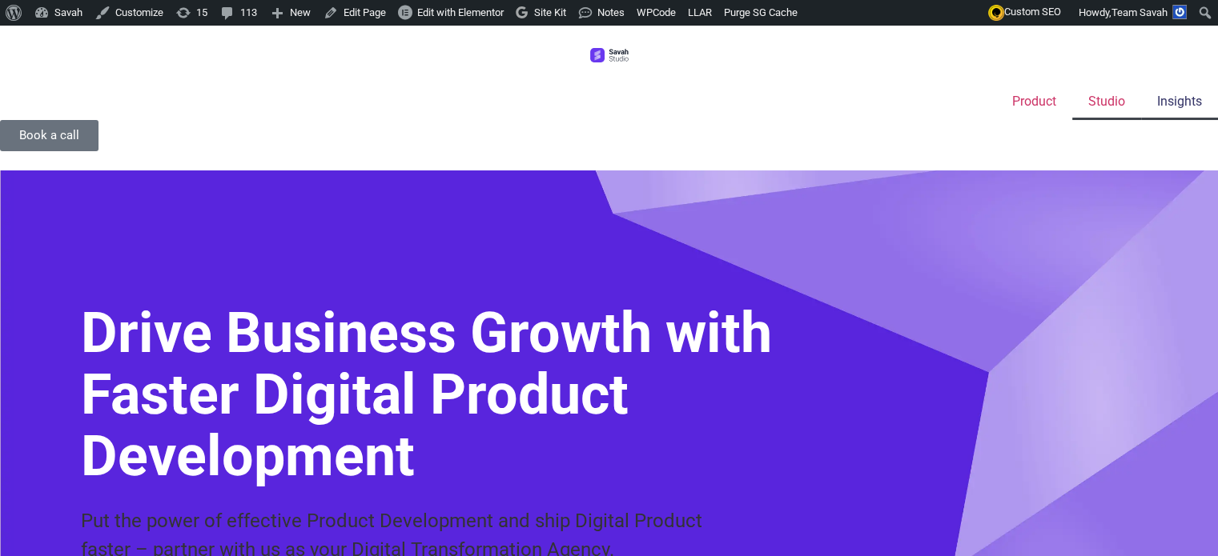
click at [1141, 83] on link "Insights" at bounding box center [1179, 101] width 77 height 37
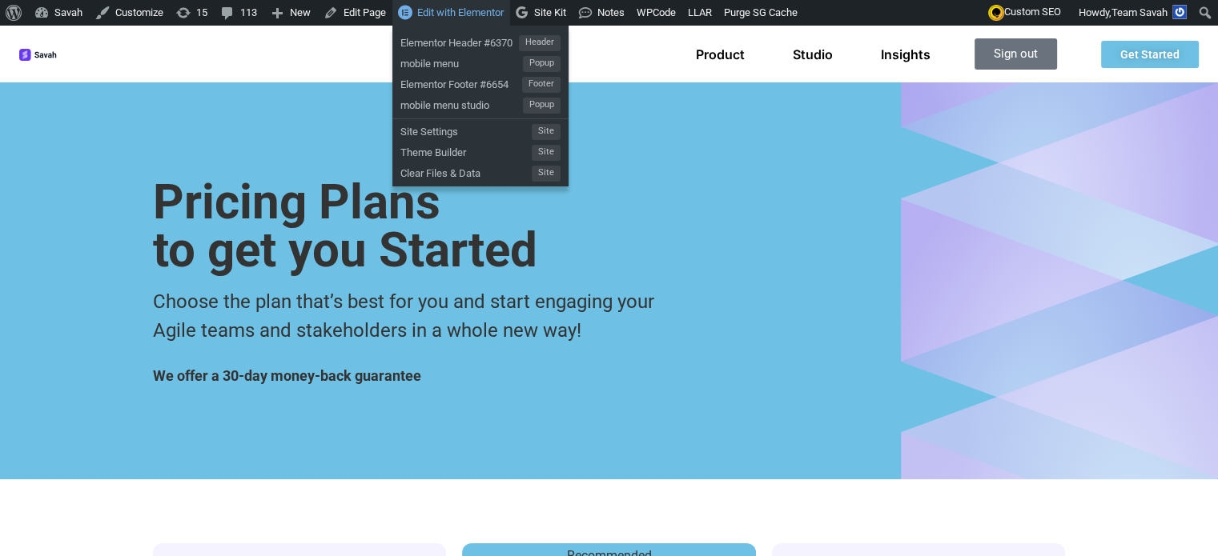
click at [456, 12] on span "Edit with Elementor" at bounding box center [460, 12] width 86 height 12
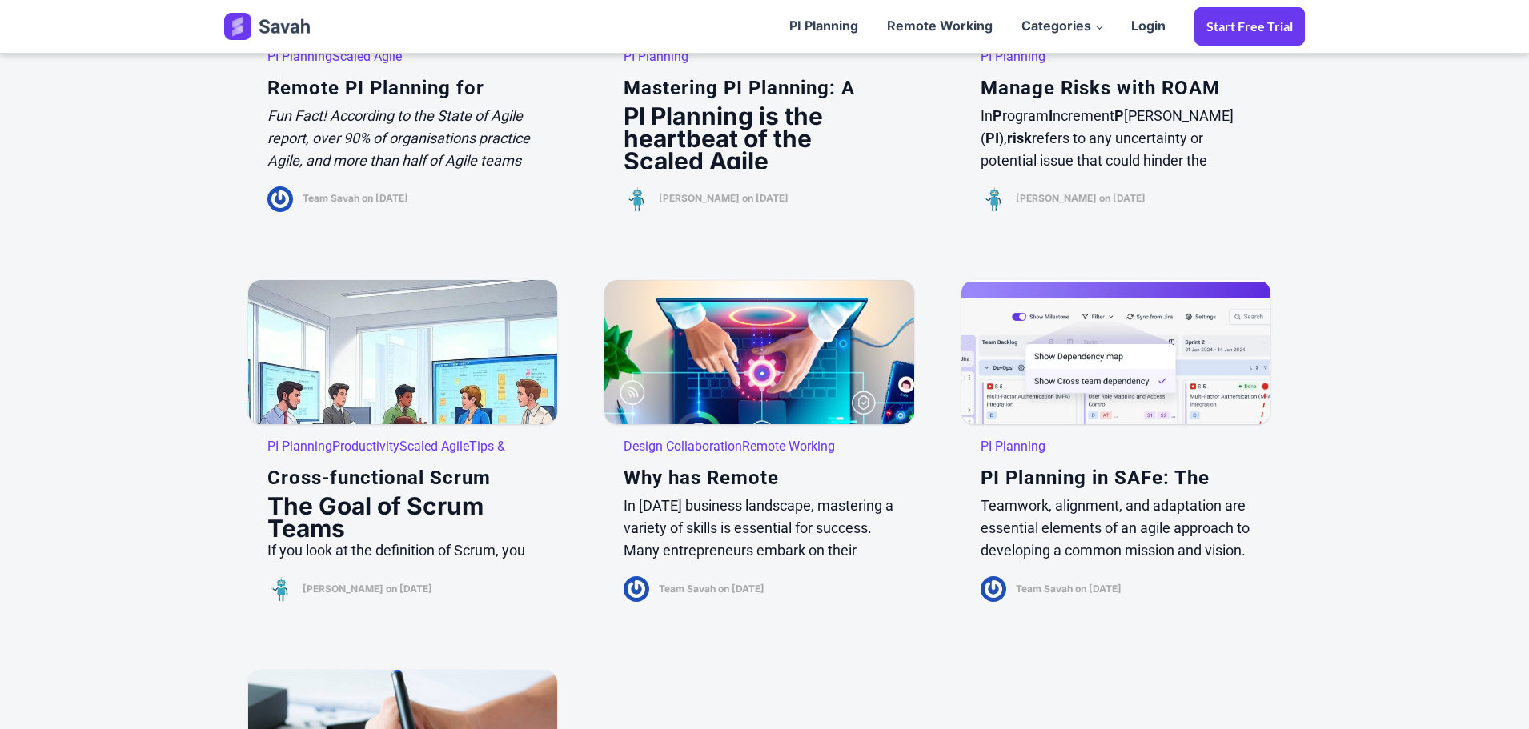
scroll to position [1656, 0]
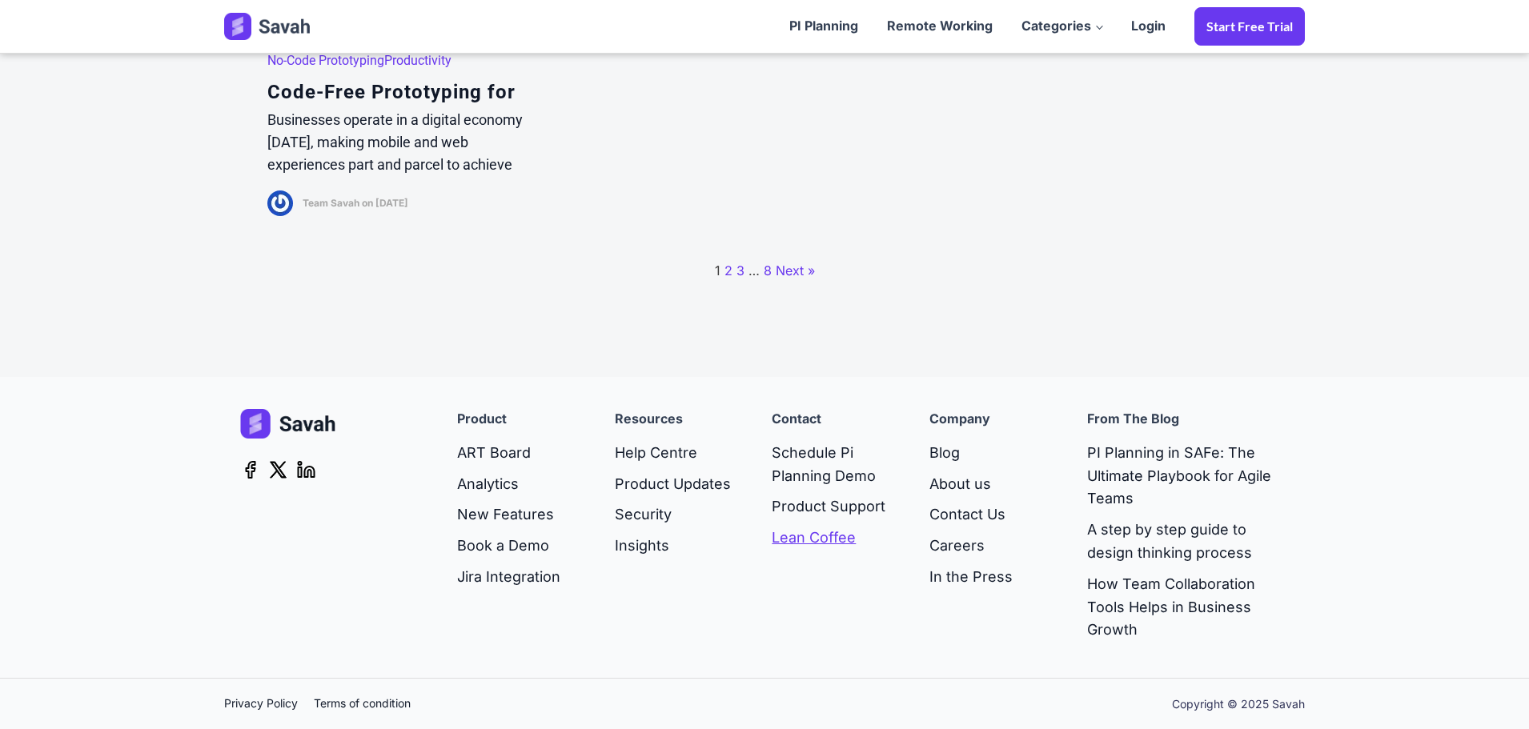
click at [802, 532] on link "Lean Coffee" at bounding box center [835, 538] width 126 height 31
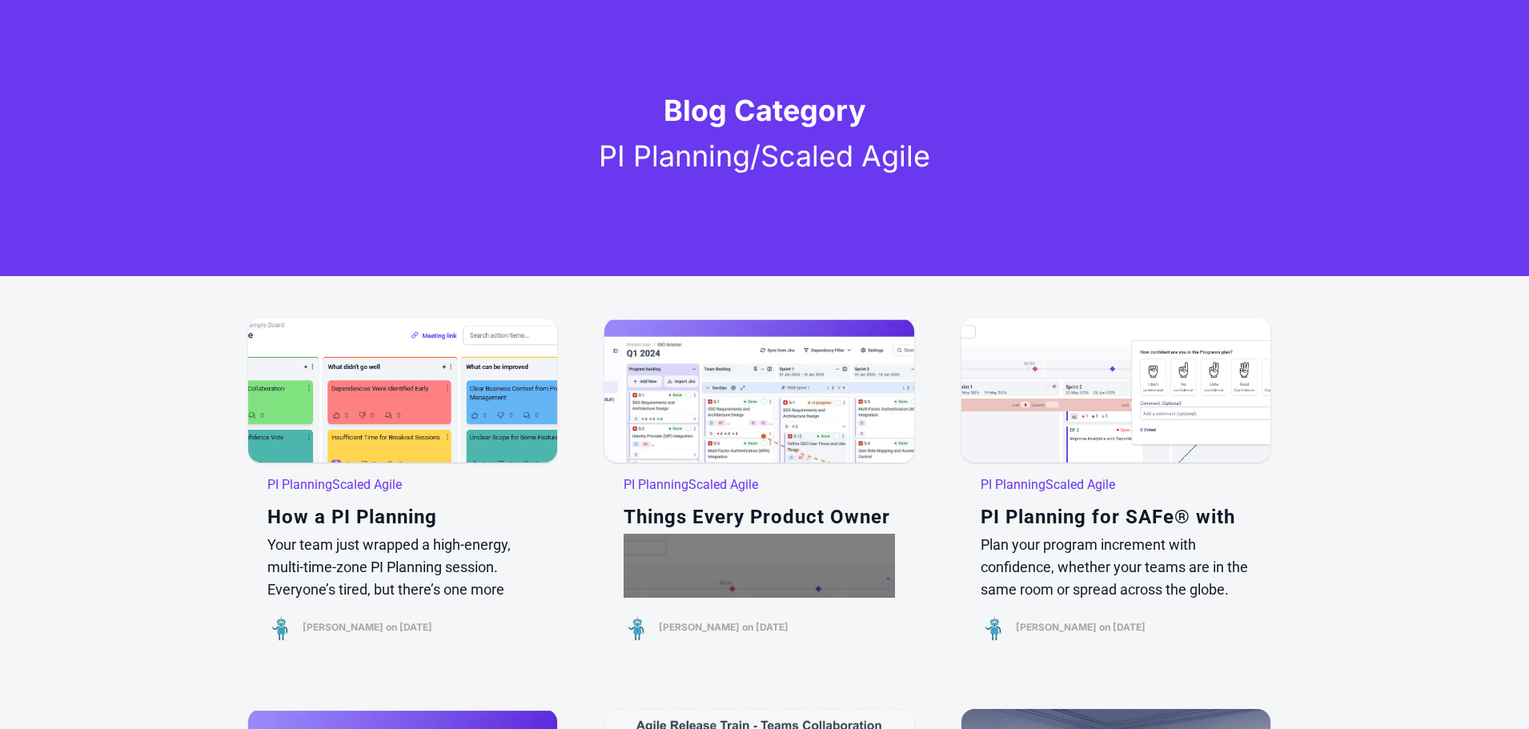
scroll to position [80, 0]
